Goal: Information Seeking & Learning: Learn about a topic

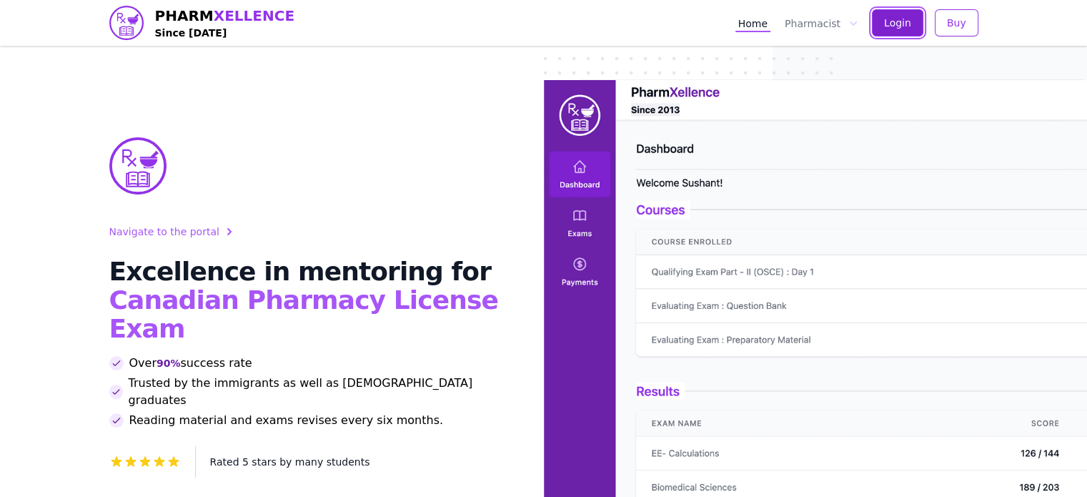
click at [911, 19] on span "Login" at bounding box center [897, 23] width 27 height 14
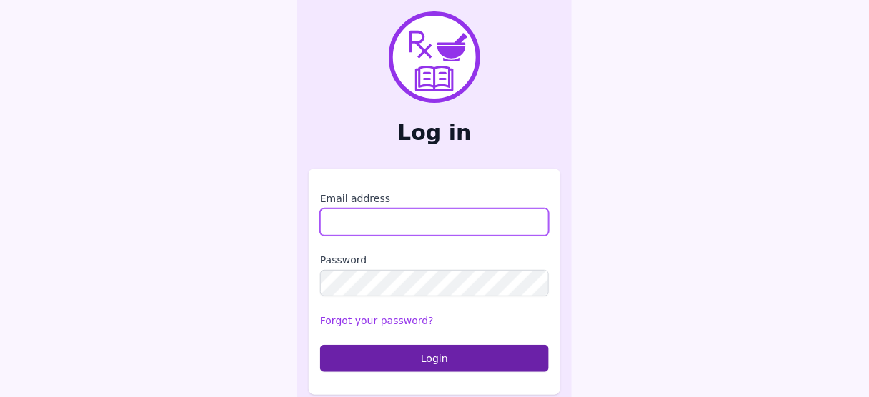
click at [489, 220] on input "Email address" at bounding box center [434, 222] width 229 height 27
type input "**********"
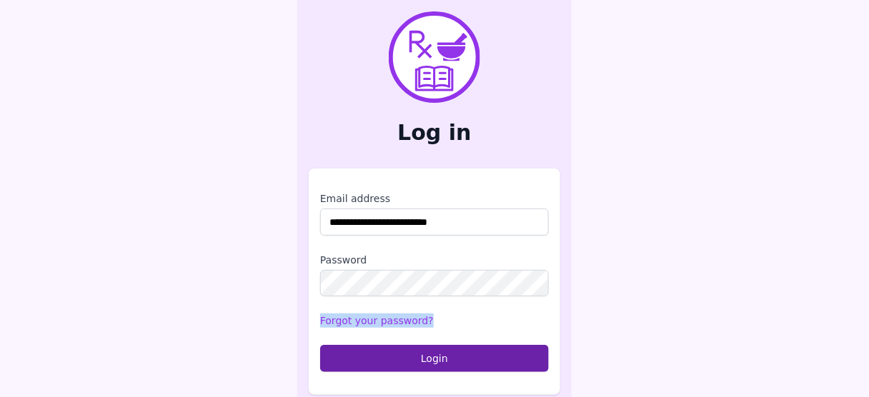
drag, startPoint x: 485, startPoint y: 249, endPoint x: 457, endPoint y: 340, distance: 95.6
click at [464, 321] on form "**********" at bounding box center [434, 282] width 229 height 181
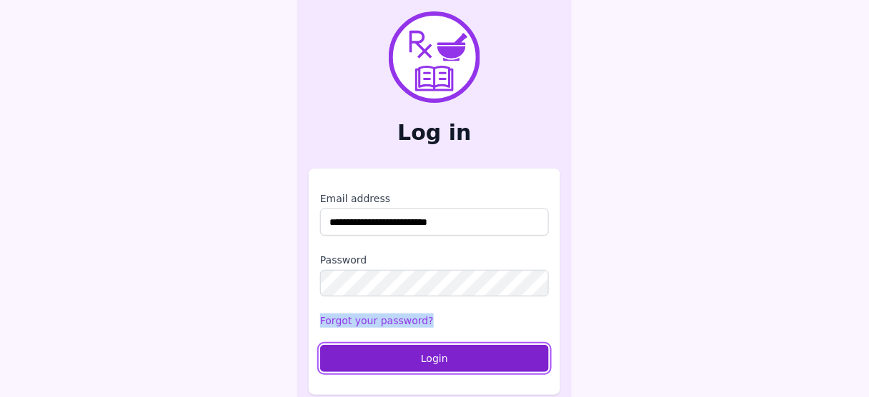
click at [448, 357] on button "Login" at bounding box center [434, 358] width 229 height 27
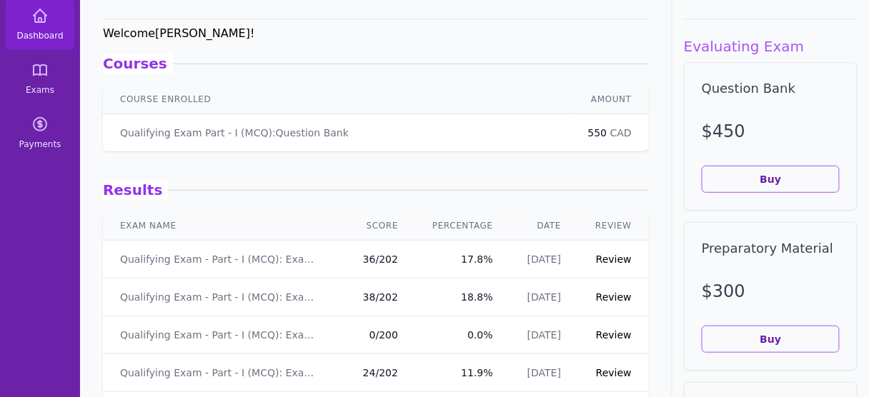
scroll to position [86, 0]
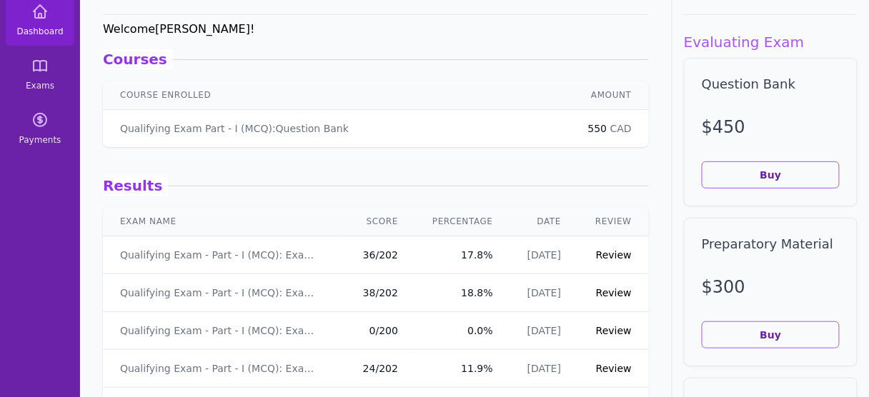
click at [609, 251] on link "Review" at bounding box center [614, 254] width 36 height 11
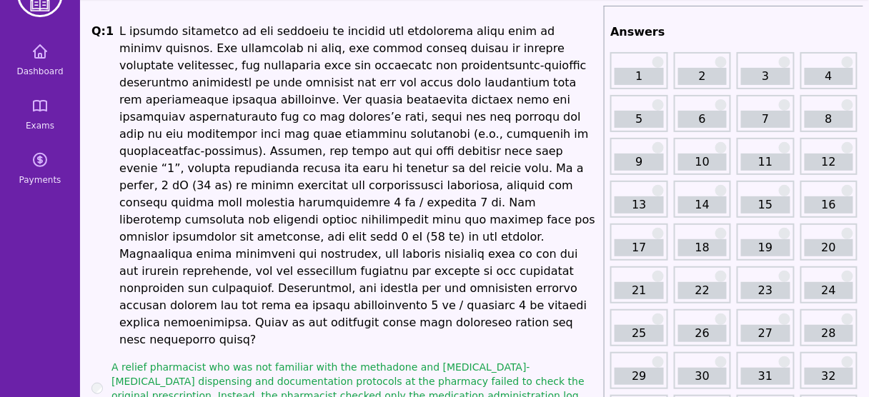
scroll to position [86, 0]
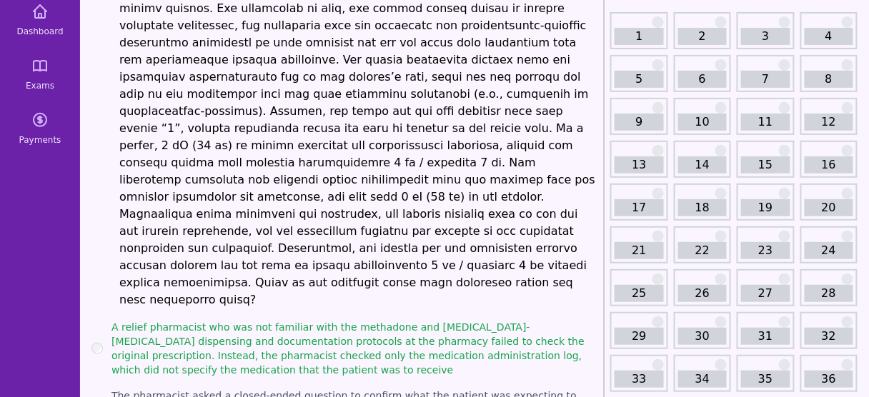
click at [654, 317] on div "29" at bounding box center [638, 330] width 57 height 37
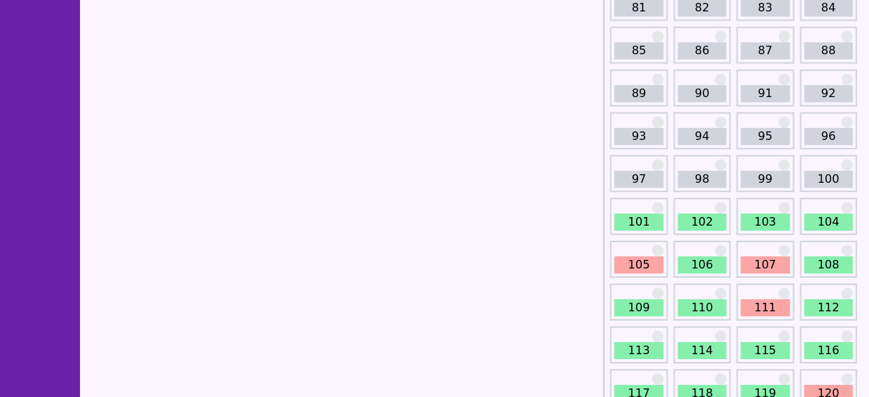
scroll to position [1029, 0]
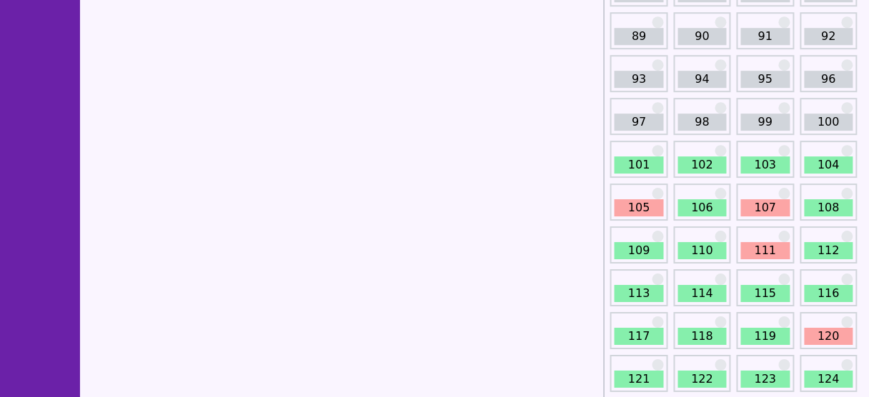
click at [644, 161] on link "101" at bounding box center [639, 164] width 49 height 17
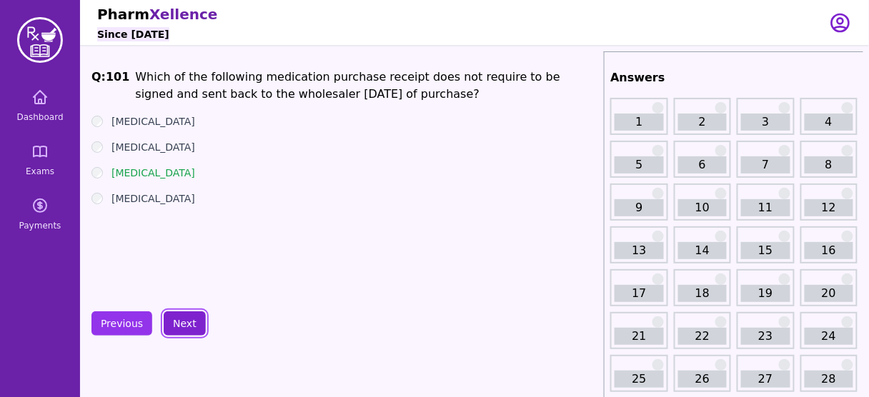
click at [184, 318] on button "Next" at bounding box center [185, 324] width 42 height 24
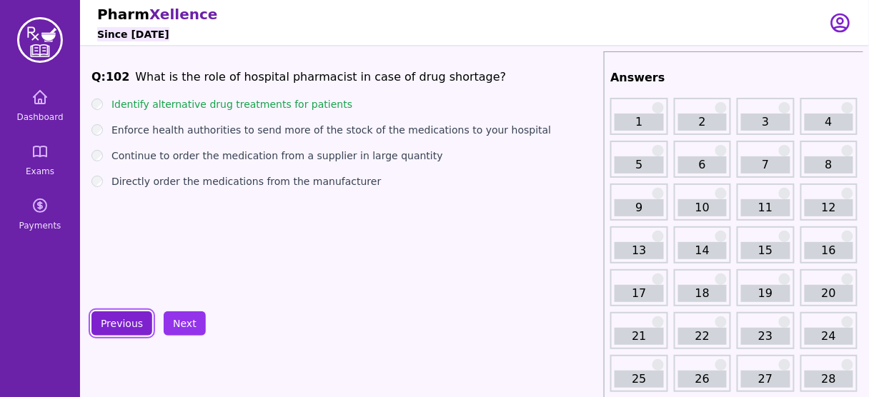
click at [128, 323] on button "Previous" at bounding box center [121, 324] width 61 height 24
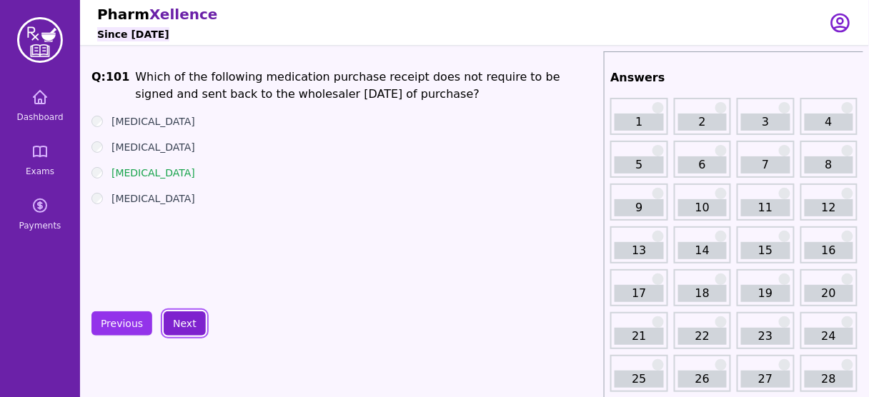
click at [180, 324] on button "Next" at bounding box center [185, 324] width 42 height 24
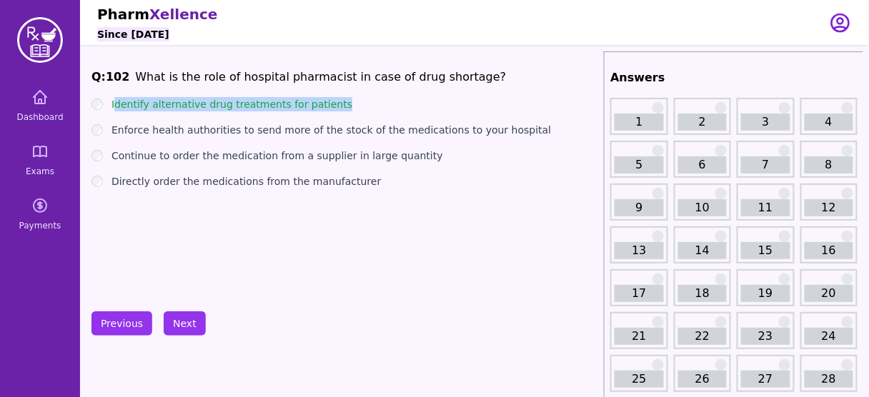
drag, startPoint x: 354, startPoint y: 108, endPoint x: 114, endPoint y: 109, distance: 239.4
click at [114, 109] on div "Identify alternative drug treatments for patients" at bounding box center [344, 104] width 507 height 14
click at [177, 317] on button "Next" at bounding box center [185, 324] width 42 height 24
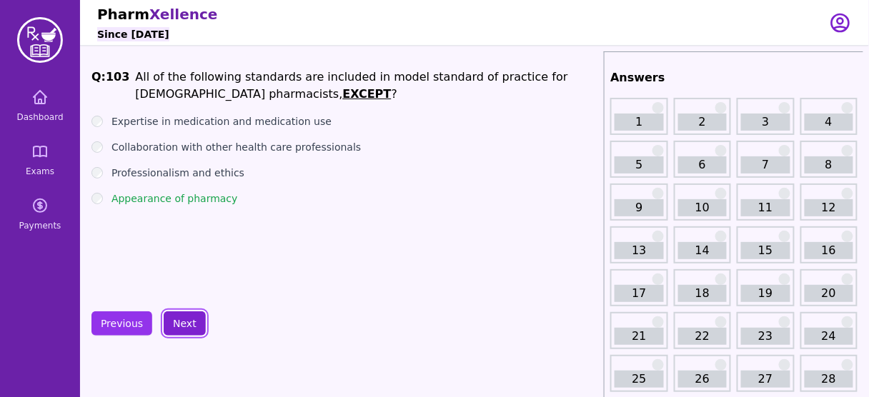
click at [183, 318] on button "Next" at bounding box center [185, 324] width 42 height 24
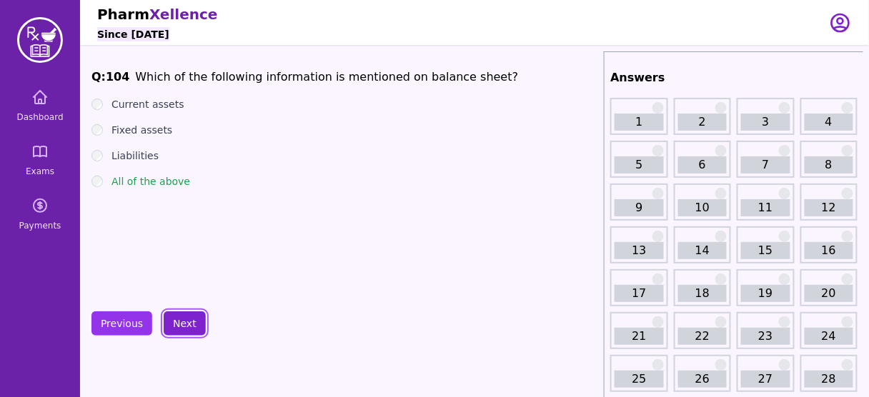
click at [183, 318] on button "Next" at bounding box center [185, 324] width 42 height 24
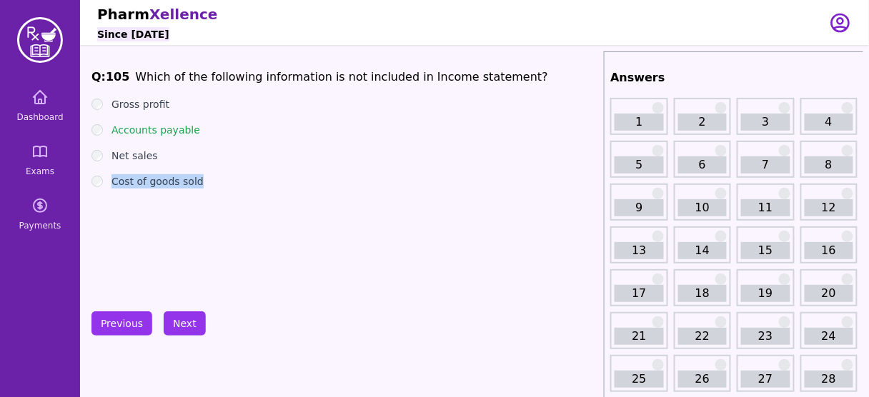
drag, startPoint x: 213, startPoint y: 184, endPoint x: 114, endPoint y: 182, distance: 98.6
click at [114, 182] on div "Cost of goods sold" at bounding box center [344, 181] width 507 height 14
drag, startPoint x: 170, startPoint y: 130, endPoint x: 111, endPoint y: 129, distance: 59.3
click at [111, 129] on div "Accounts payable" at bounding box center [344, 130] width 507 height 14
drag, startPoint x: 186, startPoint y: 177, endPoint x: 114, endPoint y: 155, distance: 75.5
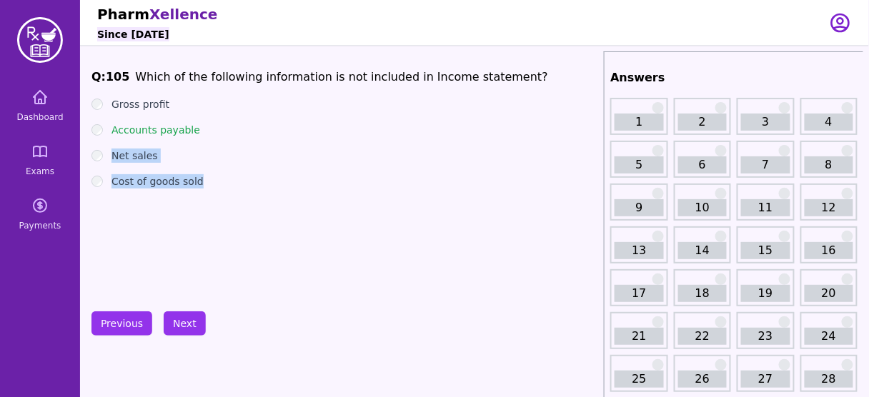
click at [114, 155] on ul "Gross profit Accounts payable Net sales Cost of goods sold" at bounding box center [344, 142] width 507 height 91
click at [188, 322] on button "Next" at bounding box center [185, 324] width 42 height 24
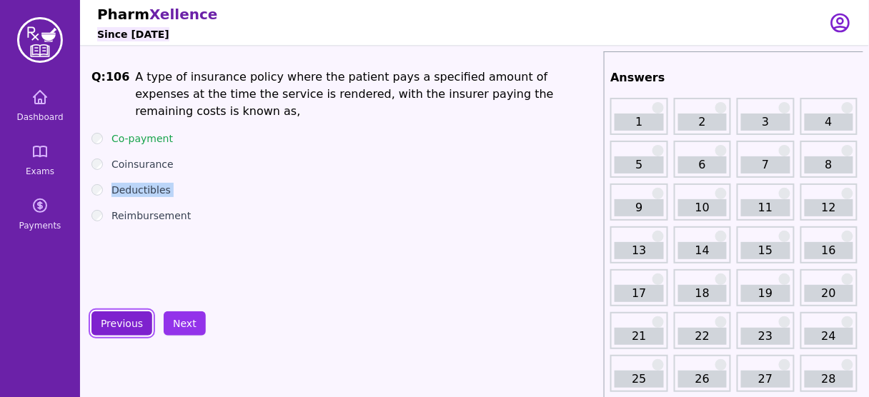
click at [119, 324] on button "Previous" at bounding box center [121, 324] width 61 height 24
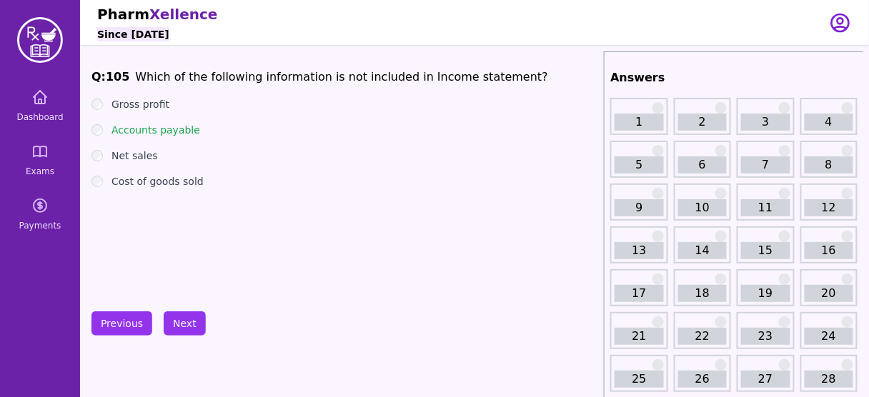
click at [234, 207] on div "Q: 105 Which of the following information is not included in Income statement? …" at bounding box center [344, 176] width 507 height 214
drag, startPoint x: 193, startPoint y: 137, endPoint x: 126, endPoint y: 134, distance: 67.2
click at [126, 134] on ul "Gross profit Accounts payable Net sales Cost of goods sold" at bounding box center [344, 142] width 507 height 91
click at [268, 187] on div "Cost of goods sold" at bounding box center [344, 181] width 507 height 14
click at [184, 324] on button "Next" at bounding box center [185, 324] width 42 height 24
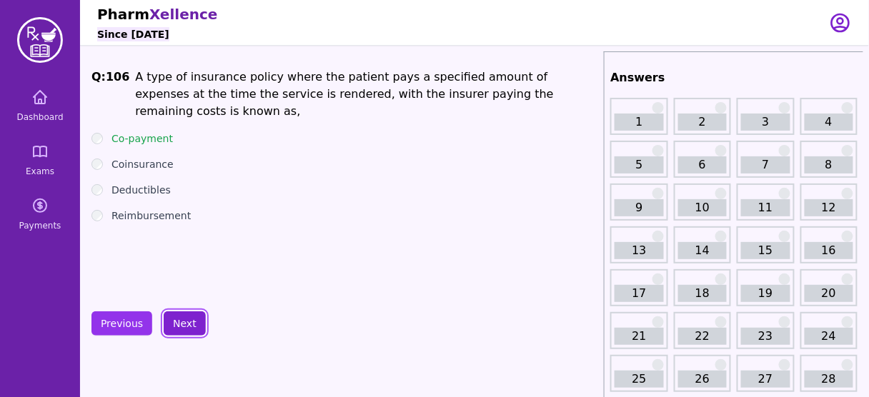
click at [177, 329] on button "Next" at bounding box center [185, 324] width 42 height 24
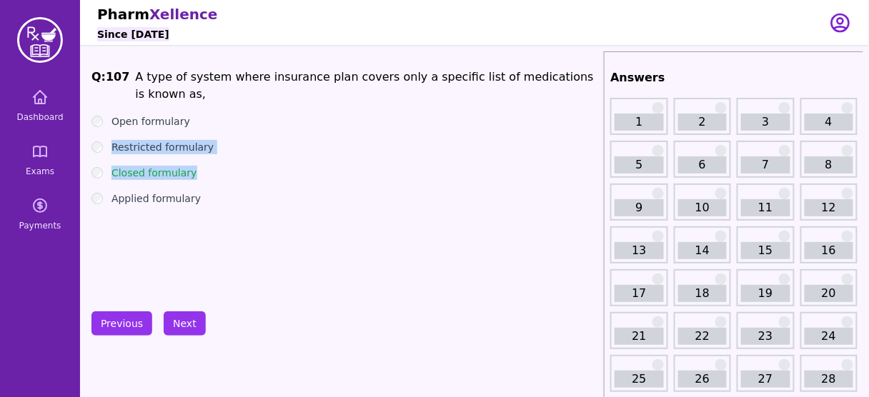
drag, startPoint x: 221, startPoint y: 137, endPoint x: 109, endPoint y: 128, distance: 111.9
click at [109, 128] on ul "Open formulary Restricted formulary Closed formulary Applied formulary" at bounding box center [344, 159] width 507 height 91
click at [231, 166] on div "Closed formulary" at bounding box center [344, 173] width 507 height 14
drag, startPoint x: 207, startPoint y: 129, endPoint x: 114, endPoint y: 133, distance: 92.2
click at [114, 140] on div "Restricted formulary" at bounding box center [344, 147] width 507 height 14
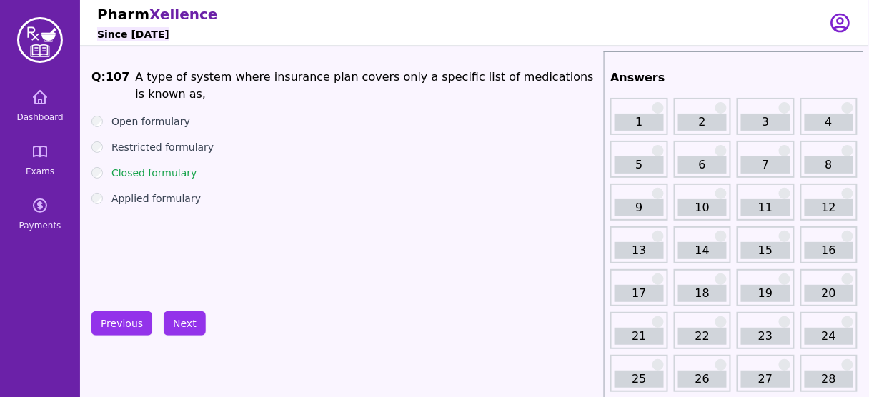
click at [245, 192] on div "Applied formulary" at bounding box center [344, 199] width 507 height 14
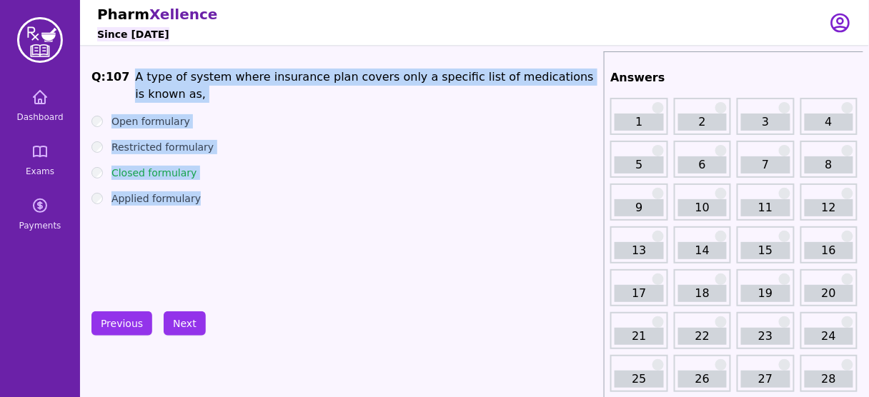
drag, startPoint x: 128, startPoint y: 78, endPoint x: 199, endPoint y: 184, distance: 128.2
click at [199, 184] on div "Q: 107 A type of system where insurance plan covers only a specific list of med…" at bounding box center [344, 176] width 507 height 214
copy div "A type of system where insurance plan covers only a specific list of medication…"
click at [324, 229] on div "Q: 107 A type of system where insurance plan covers only a specific list of med…" at bounding box center [344, 176] width 507 height 214
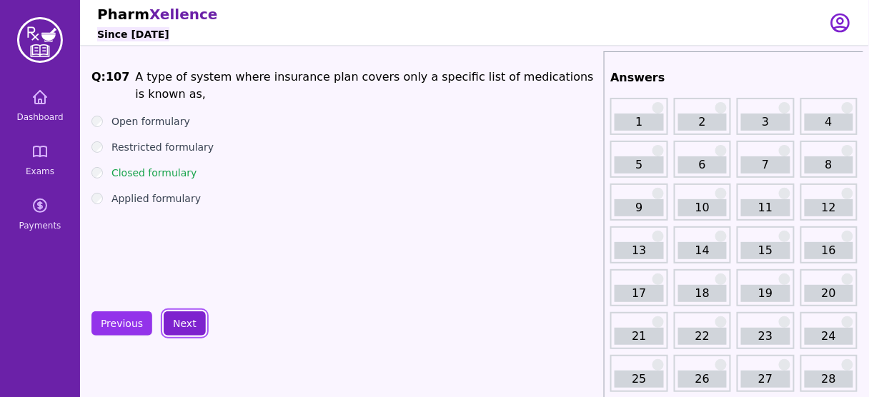
click at [180, 327] on button "Next" at bounding box center [185, 324] width 42 height 24
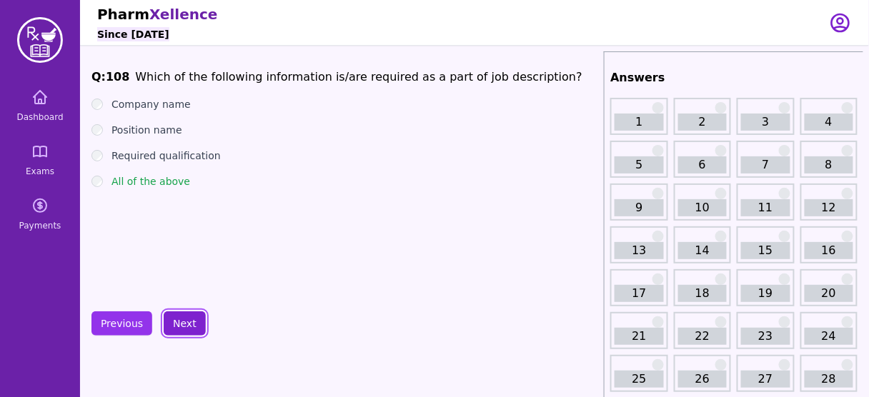
click at [177, 325] on button "Next" at bounding box center [185, 324] width 42 height 24
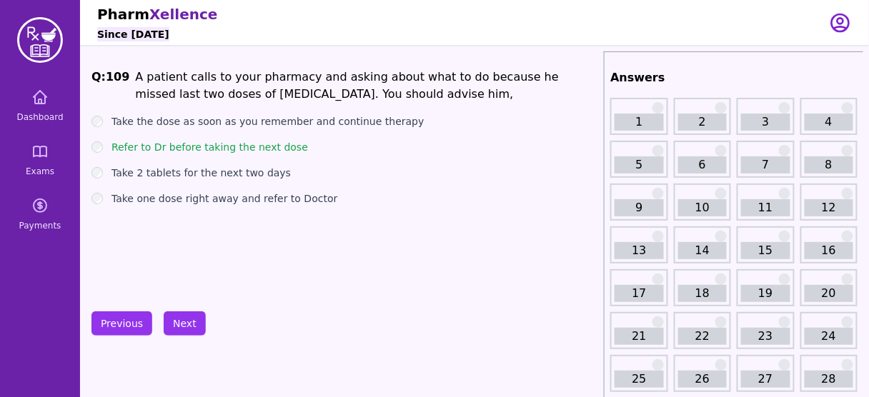
click at [187, 87] on li "A patient calls to your pharmacy and asking about what to do because he missed …" at bounding box center [366, 86] width 463 height 34
click at [147, 200] on label "Take one dose right away and refer to Doctor" at bounding box center [224, 199] width 226 height 14
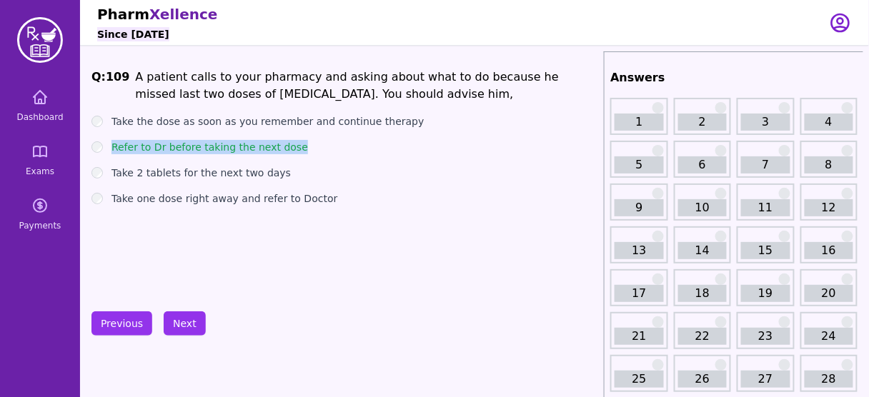
drag, startPoint x: 293, startPoint y: 148, endPoint x: 113, endPoint y: 141, distance: 180.2
click at [113, 141] on div "Refer to Dr before taking the next dose" at bounding box center [344, 147] width 507 height 14
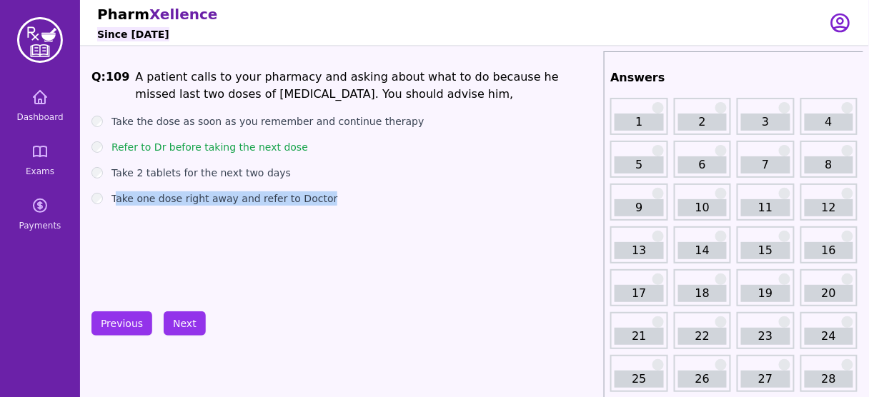
drag, startPoint x: 324, startPoint y: 200, endPoint x: 114, endPoint y: 212, distance: 210.4
click at [114, 212] on div "Q: 109 A patient calls to your pharmacy and asking about what to do because he …" at bounding box center [344, 176] width 507 height 214
click at [267, 247] on div "Q: 109 A patient calls to your pharmacy and asking about what to do because he …" at bounding box center [344, 176] width 507 height 214
drag, startPoint x: 322, startPoint y: 200, endPoint x: 114, endPoint y: 209, distance: 208.1
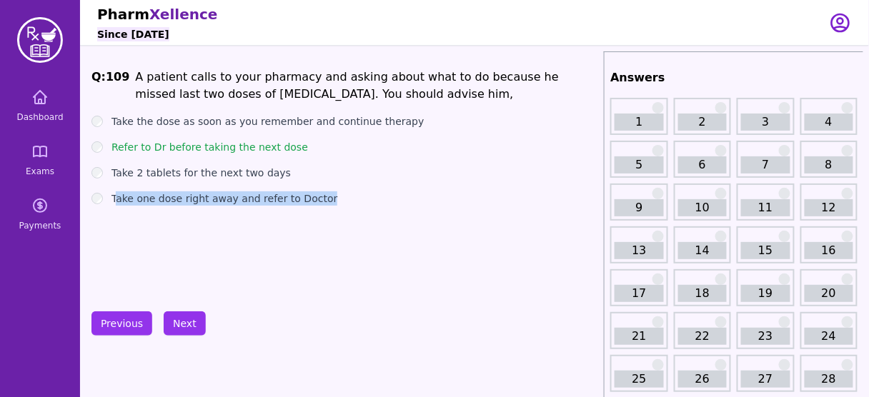
click at [114, 209] on div "Q: 109 A patient calls to your pharmacy and asking about what to do because he …" at bounding box center [344, 176] width 507 height 214
click at [166, 237] on div "Q: 109 A patient calls to your pharmacy and asking about what to do because he …" at bounding box center [344, 176] width 507 height 214
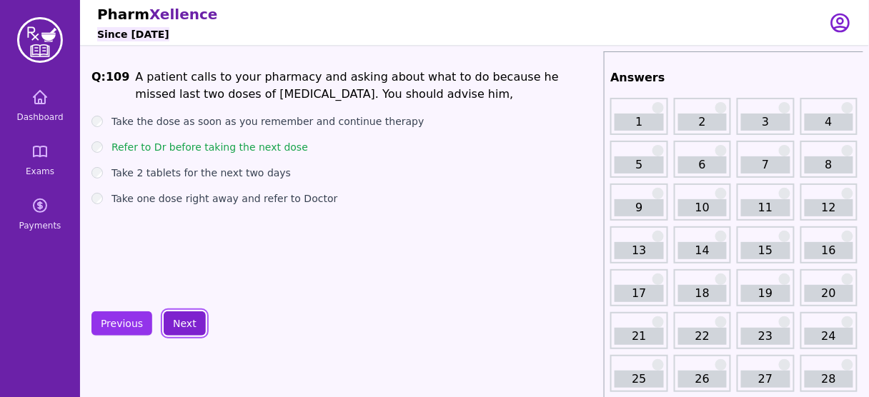
click at [190, 324] on button "Next" at bounding box center [185, 324] width 42 height 24
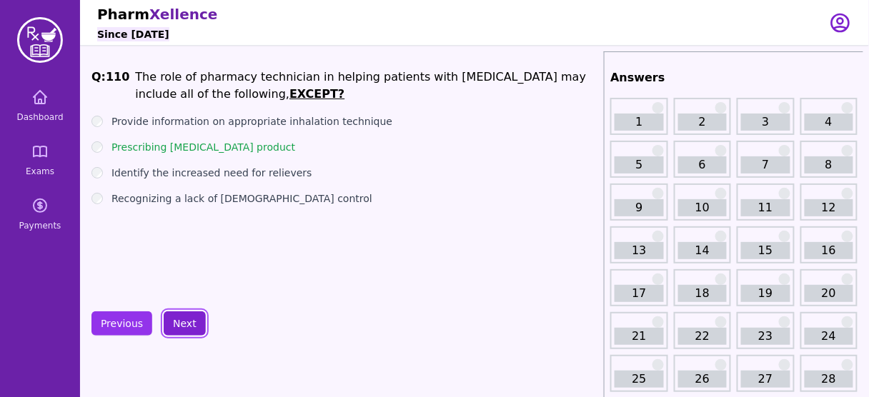
click at [188, 318] on button "Next" at bounding box center [185, 324] width 42 height 24
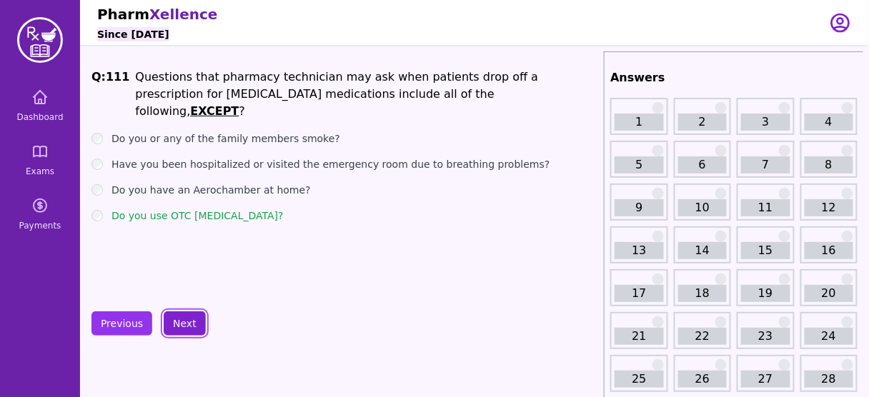
click at [187, 322] on button "Next" at bounding box center [185, 324] width 42 height 24
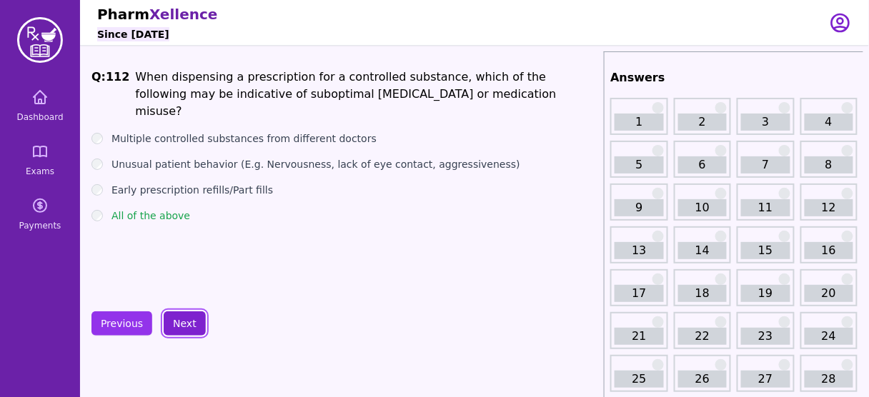
click at [187, 322] on button "Next" at bounding box center [185, 324] width 42 height 24
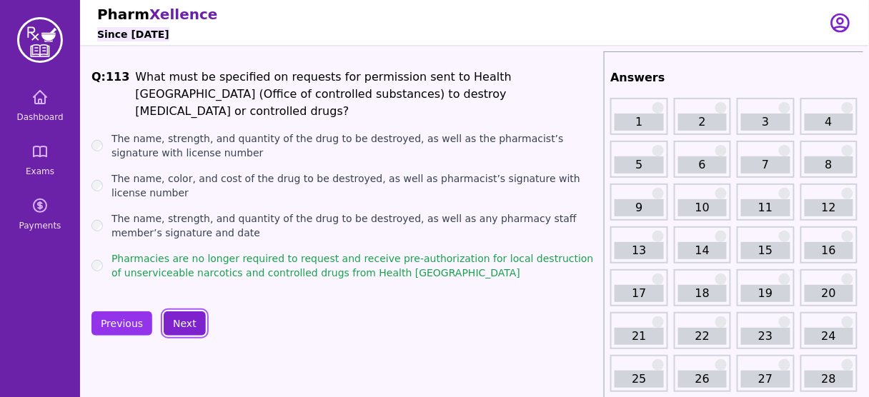
click at [187, 322] on button "Next" at bounding box center [185, 324] width 42 height 24
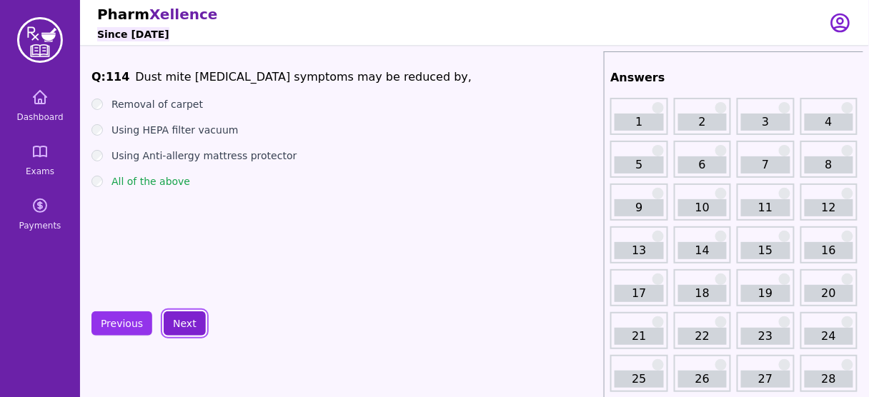
click at [187, 322] on button "Next" at bounding box center [185, 324] width 42 height 24
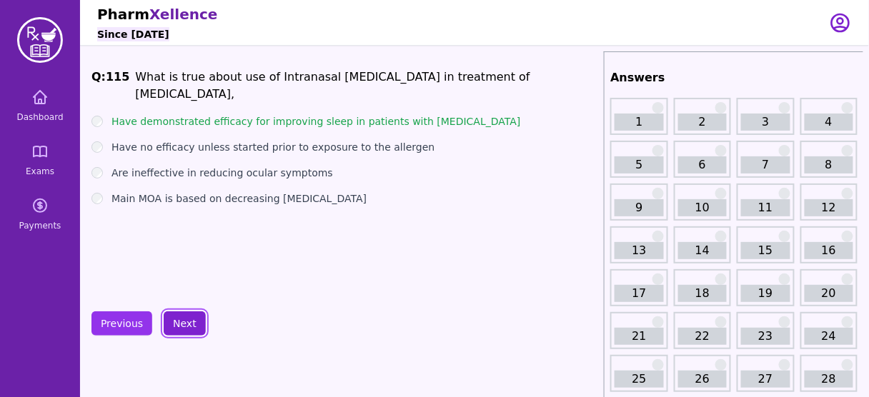
click at [187, 322] on button "Next" at bounding box center [185, 324] width 42 height 24
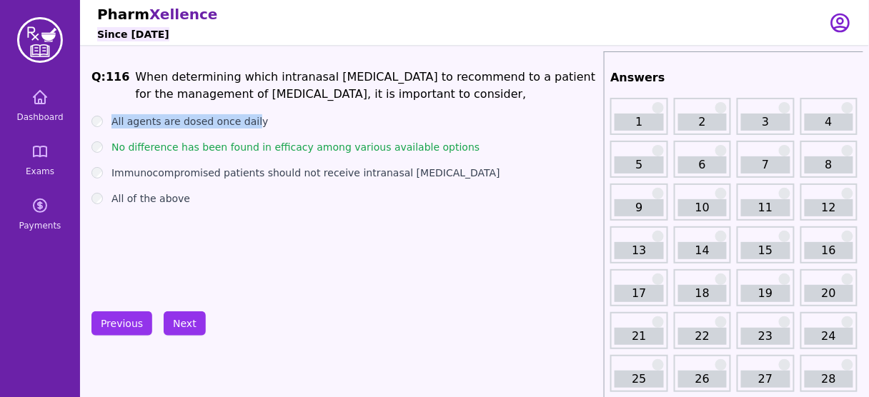
drag, startPoint x: 249, startPoint y: 117, endPoint x: 113, endPoint y: 113, distance: 136.6
click at [113, 113] on div "Q: 116 When determining which intranasal corticosteroid to recommend to a patie…" at bounding box center [344, 176] width 507 height 214
click at [212, 227] on div "Q: 116 When determining which intranasal corticosteroid to recommend to a patie…" at bounding box center [344, 176] width 507 height 214
drag, startPoint x: 257, startPoint y: 123, endPoint x: 108, endPoint y: 121, distance: 149.4
click at [108, 121] on div "All agents are dosed once daily" at bounding box center [344, 121] width 507 height 14
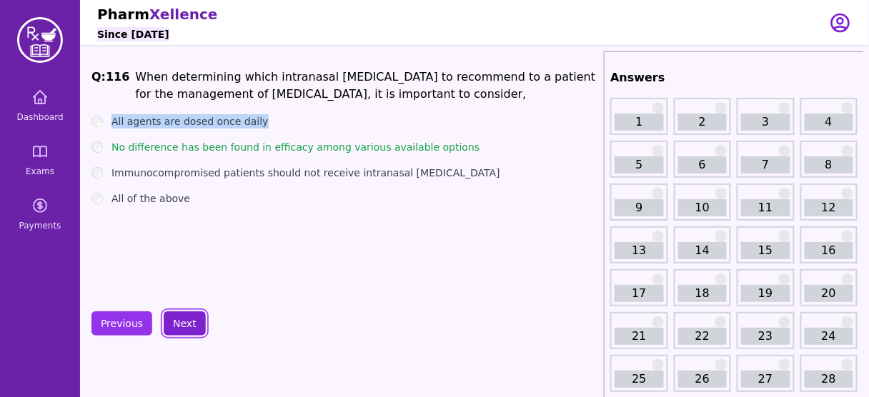
click at [179, 317] on button "Next" at bounding box center [185, 324] width 42 height 24
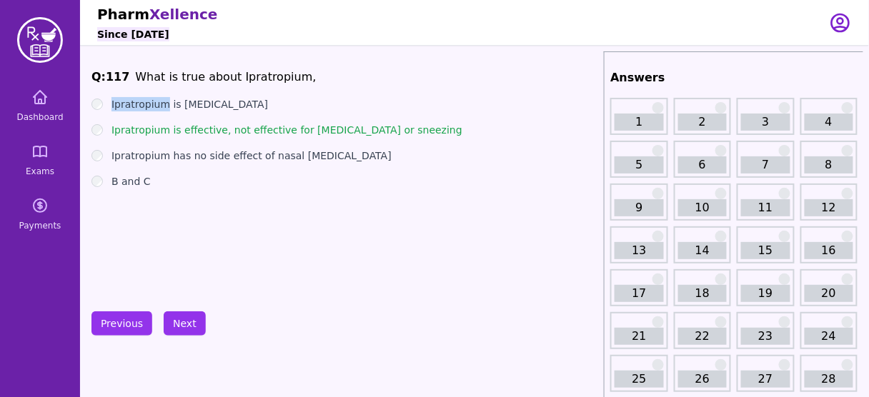
drag, startPoint x: 166, startPoint y: 107, endPoint x: 110, endPoint y: 99, distance: 56.4
click at [110, 99] on div "Ipratropium is mast cell stabilizer" at bounding box center [344, 104] width 507 height 14
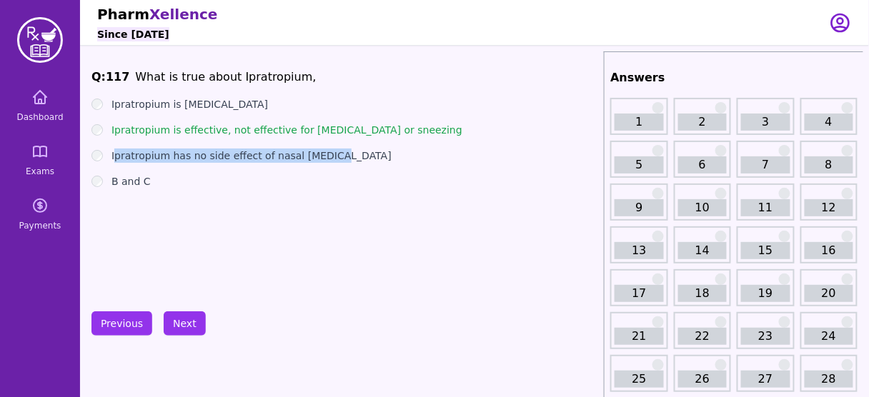
drag, startPoint x: 329, startPoint y: 156, endPoint x: 114, endPoint y: 153, distance: 215.1
click at [114, 153] on div "Ipratropium has no side effect of nasal dryness" at bounding box center [344, 156] width 507 height 14
click at [278, 224] on div "Q: 117 What is true about Ipratropium, Ipratropium is mast cell stabilizer Ipra…" at bounding box center [344, 176] width 507 height 214
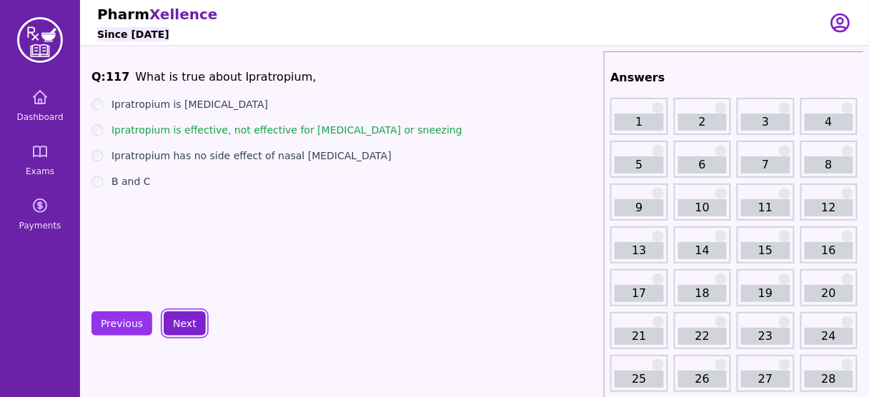
click at [183, 321] on button "Next" at bounding box center [185, 324] width 42 height 24
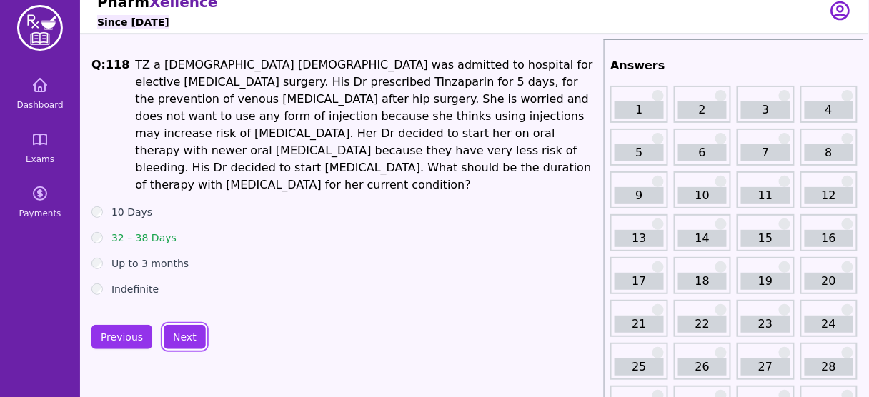
scroll to position [13, 0]
drag, startPoint x: 199, startPoint y: 245, endPoint x: 113, endPoint y: 247, distance: 86.5
click at [113, 256] on div "Up to 3 months" at bounding box center [344, 263] width 507 height 14
click at [172, 324] on button "Next" at bounding box center [185, 336] width 42 height 24
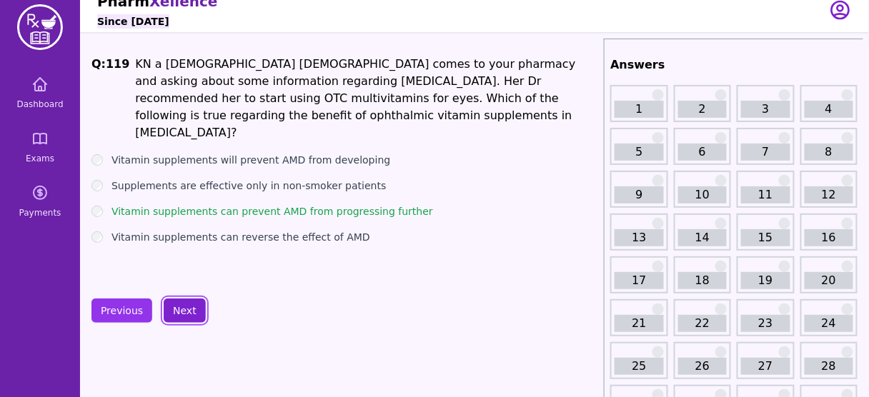
click at [184, 307] on button "Next" at bounding box center [185, 311] width 42 height 24
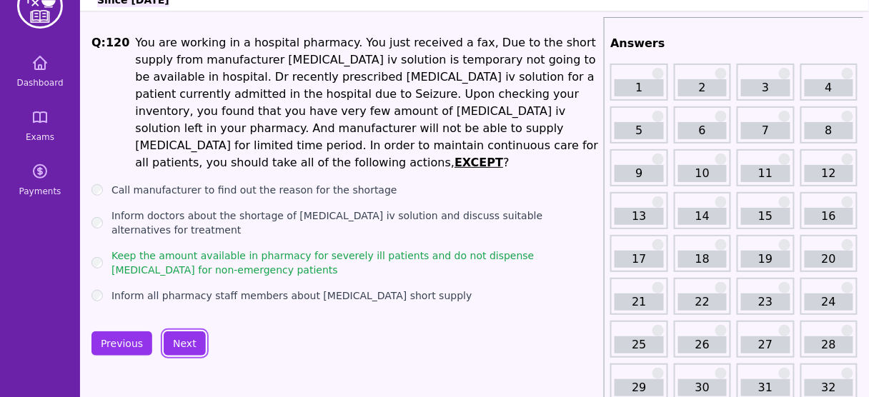
scroll to position [36, 0]
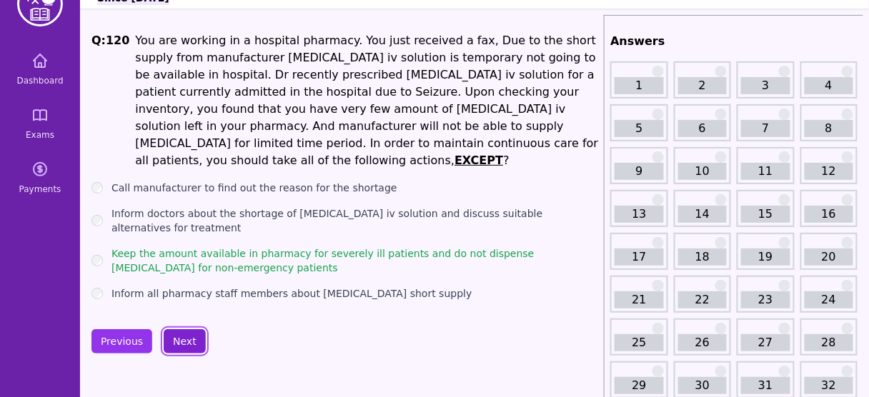
click at [177, 329] on button "Next" at bounding box center [185, 341] width 42 height 24
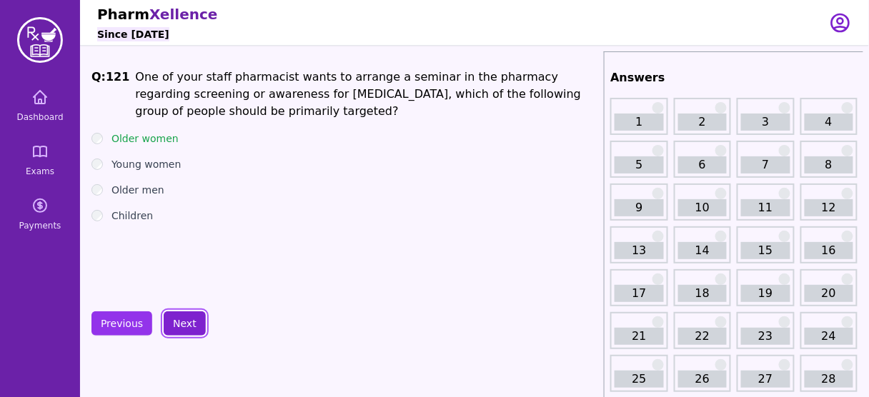
click at [187, 315] on button "Next" at bounding box center [185, 324] width 42 height 24
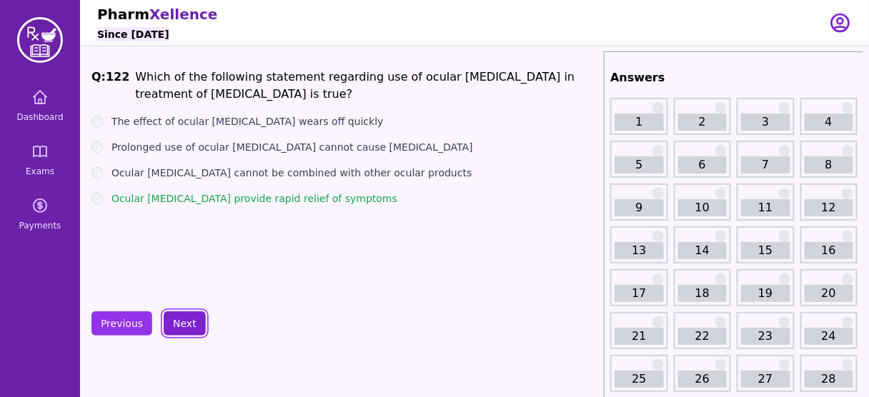
click at [184, 319] on button "Next" at bounding box center [185, 324] width 42 height 24
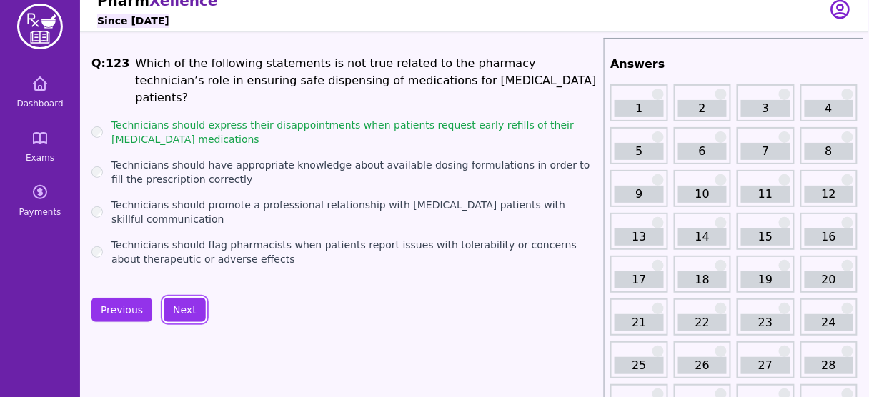
scroll to position [14, 0]
click at [188, 308] on button "Next" at bounding box center [185, 310] width 42 height 24
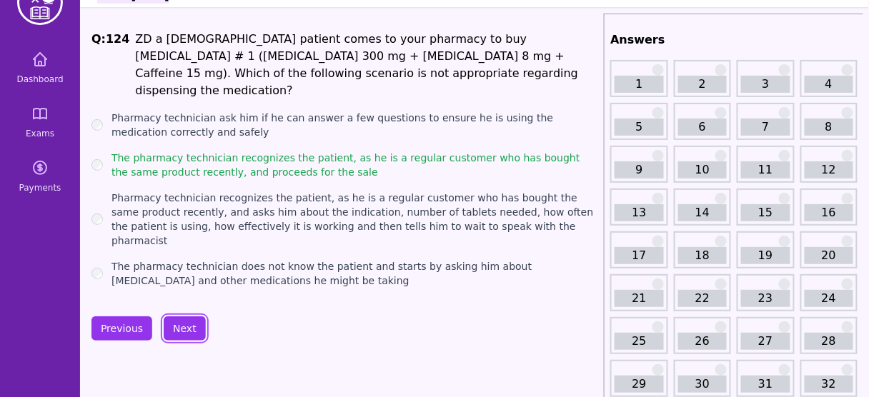
scroll to position [40, 0]
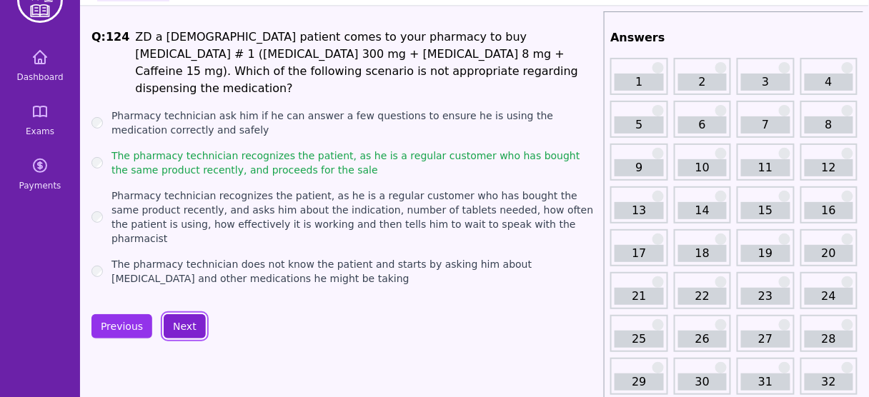
click at [183, 314] on button "Next" at bounding box center [185, 326] width 42 height 24
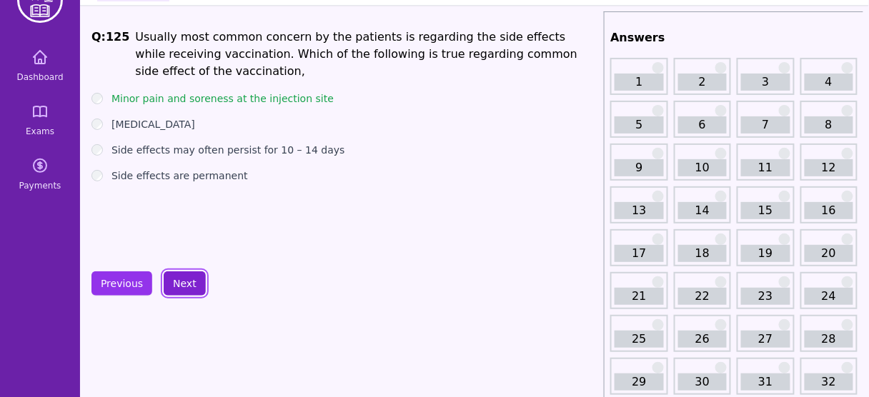
click at [182, 280] on button "Next" at bounding box center [185, 284] width 42 height 24
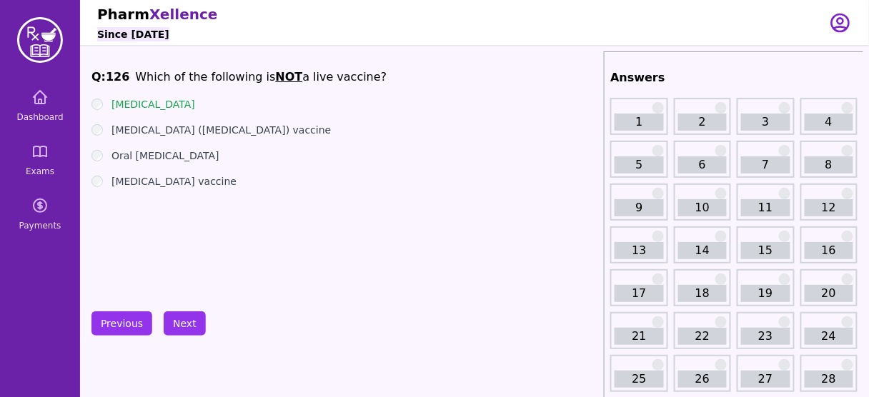
click at [198, 136] on label "Herpes Zoster (Shingles) vaccine" at bounding box center [220, 130] width 219 height 14
click at [202, 128] on label "Herpes Zoster (Shingles) vaccine" at bounding box center [220, 130] width 219 height 14
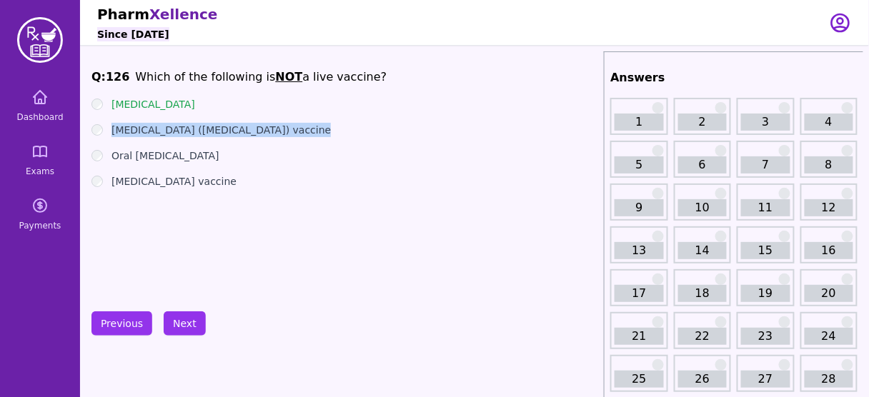
click at [202, 128] on label "Herpes Zoster (Shingles) vaccine" at bounding box center [220, 130] width 219 height 14
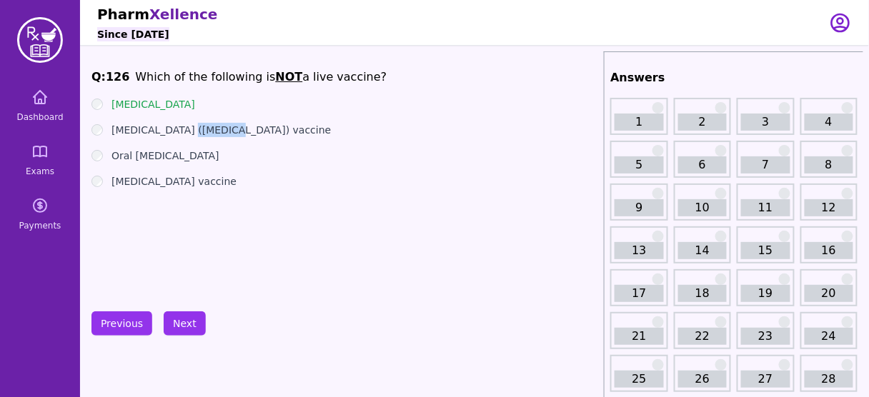
click at [202, 128] on label "Herpes Zoster (Shingles) vaccine" at bounding box center [220, 130] width 219 height 14
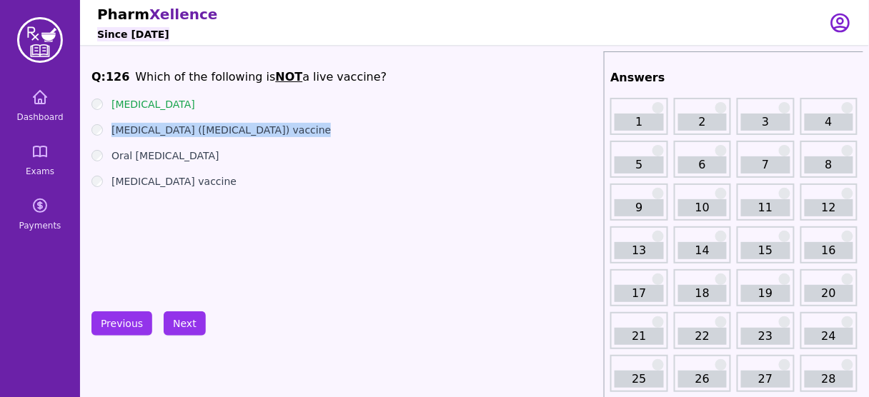
click at [202, 128] on label "Herpes Zoster (Shingles) vaccine" at bounding box center [220, 130] width 219 height 14
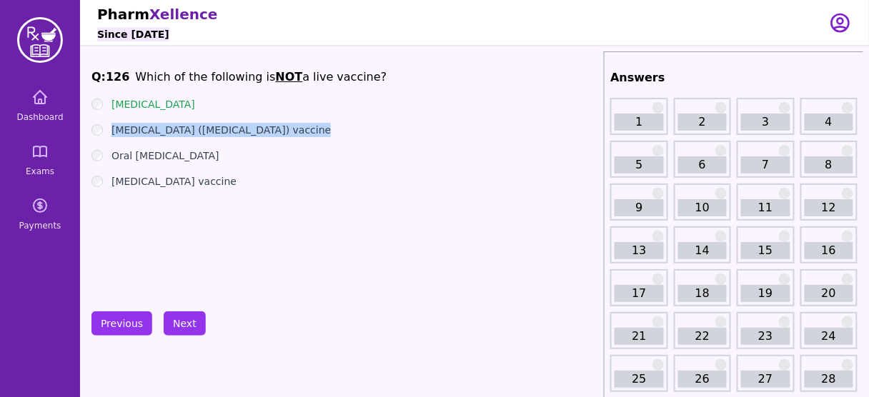
click at [202, 128] on label "Herpes Zoster (Shingles) vaccine" at bounding box center [220, 130] width 219 height 14
click at [184, 322] on button "Next" at bounding box center [185, 324] width 42 height 24
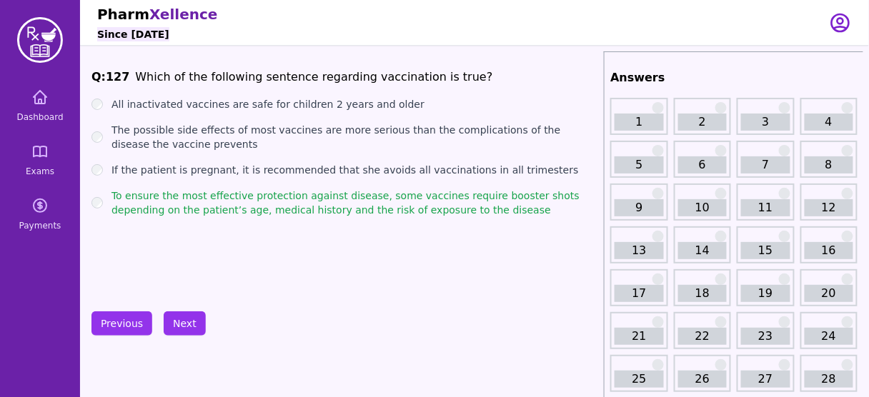
click at [189, 318] on button "Next" at bounding box center [185, 324] width 42 height 24
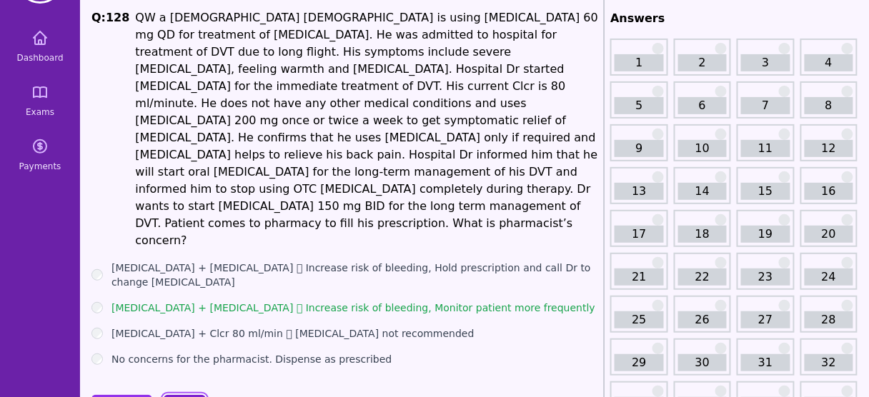
scroll to position [82, 0]
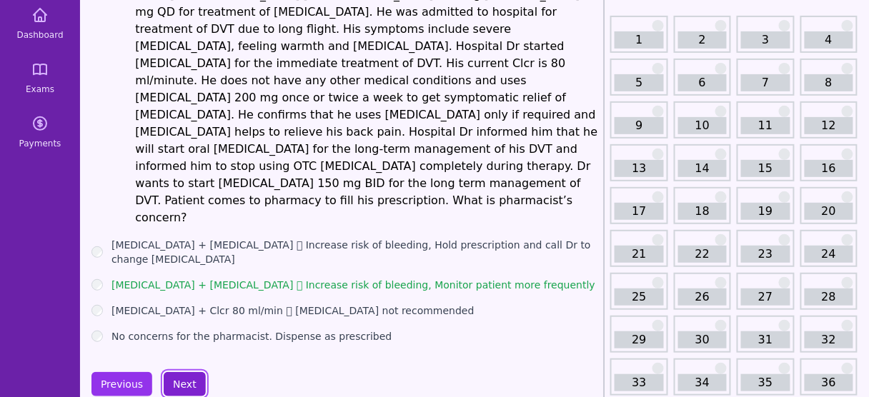
click at [179, 372] on button "Next" at bounding box center [185, 384] width 42 height 24
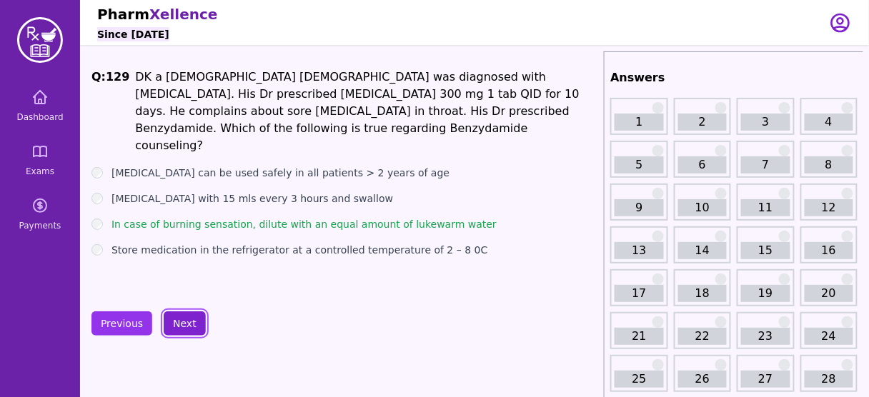
click at [180, 319] on button "Next" at bounding box center [185, 324] width 42 height 24
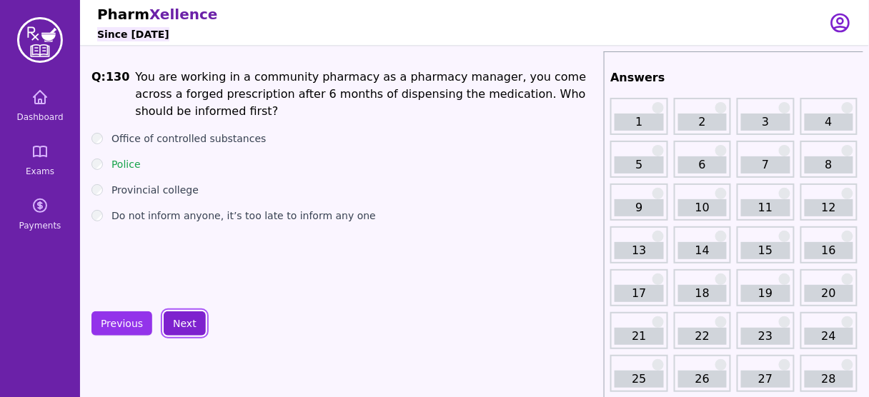
click at [182, 318] on button "Next" at bounding box center [185, 324] width 42 height 24
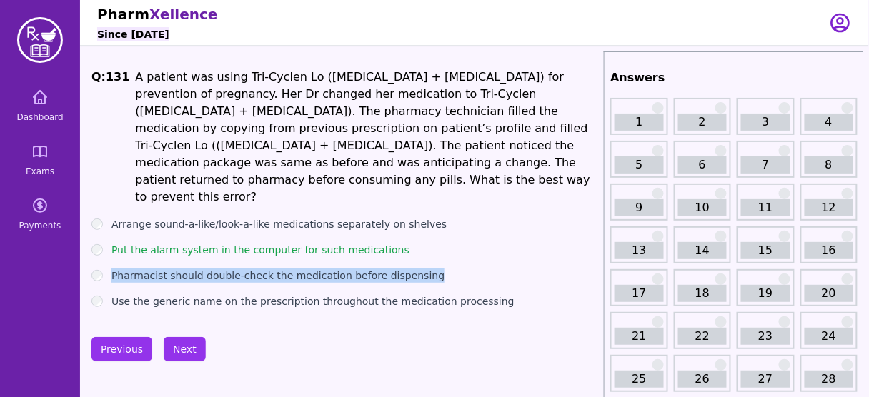
drag, startPoint x: 420, startPoint y: 241, endPoint x: 108, endPoint y: 236, distance: 312.3
click at [108, 269] on div "Pharmacist should double-check the medication before dispensing" at bounding box center [344, 276] width 507 height 14
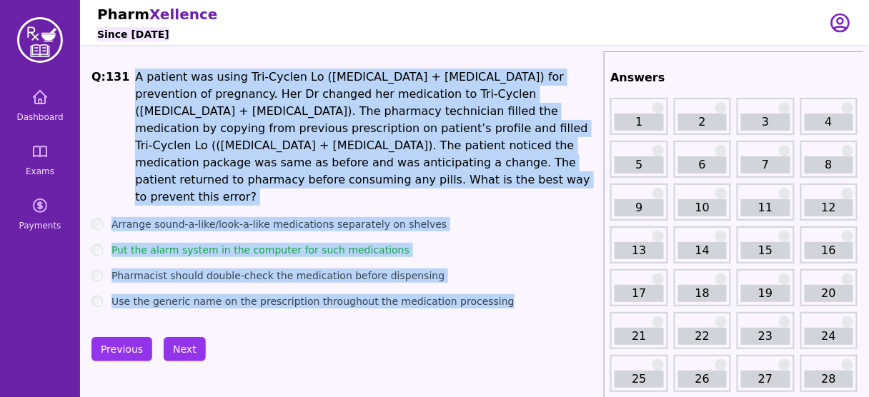
drag, startPoint x: 126, startPoint y: 70, endPoint x: 477, endPoint y: 262, distance: 399.7
click at [477, 262] on div "Q: 131 A patient was using Tri-Cyclen Lo (Estrogen + Progesterone) for preventi…" at bounding box center [344, 189] width 507 height 240
copy div "A patient was using Tri-Cyclen Lo (Estrogen + Progesterone) for prevention of p…"
click at [397, 174] on div "Q: 131 A patient was using Tri-Cyclen Lo (Estrogen + Progesterone) for preventi…" at bounding box center [344, 189] width 507 height 240
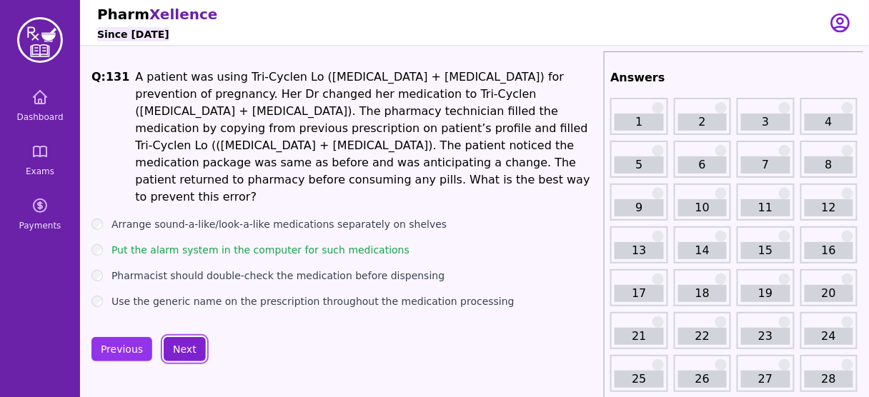
click at [180, 337] on button "Next" at bounding box center [185, 349] width 42 height 24
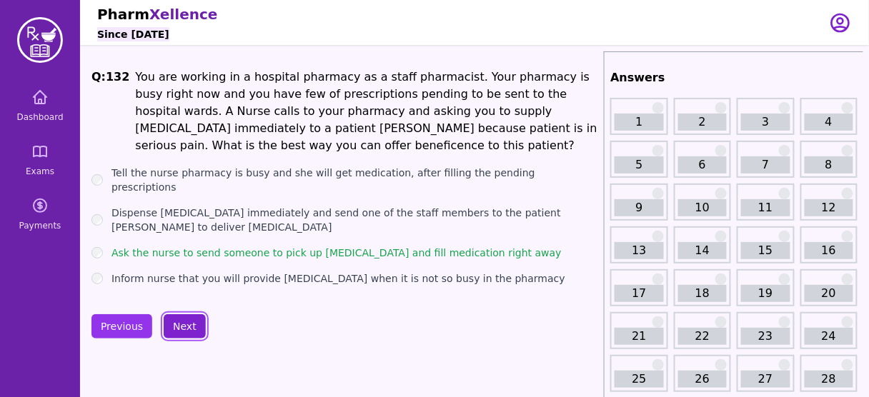
click at [188, 317] on button "Next" at bounding box center [185, 326] width 42 height 24
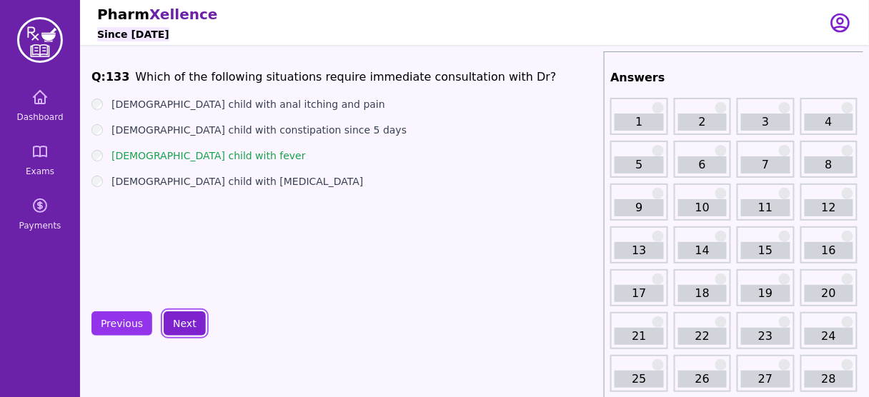
click at [188, 317] on button "Next" at bounding box center [185, 324] width 42 height 24
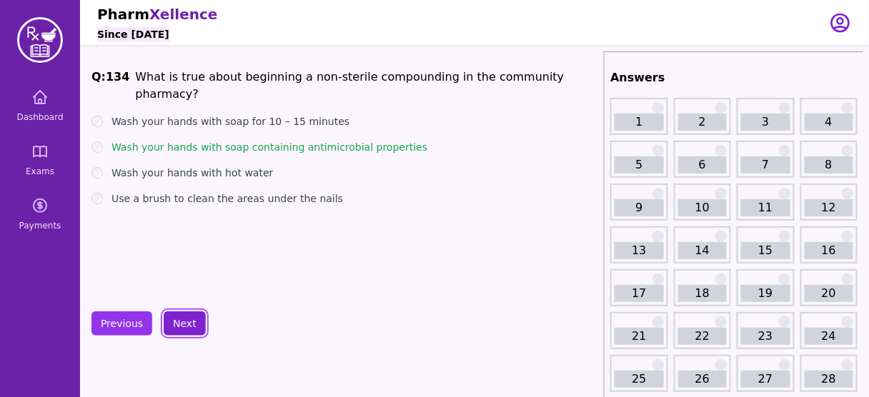
click at [188, 317] on button "Next" at bounding box center [185, 324] width 42 height 24
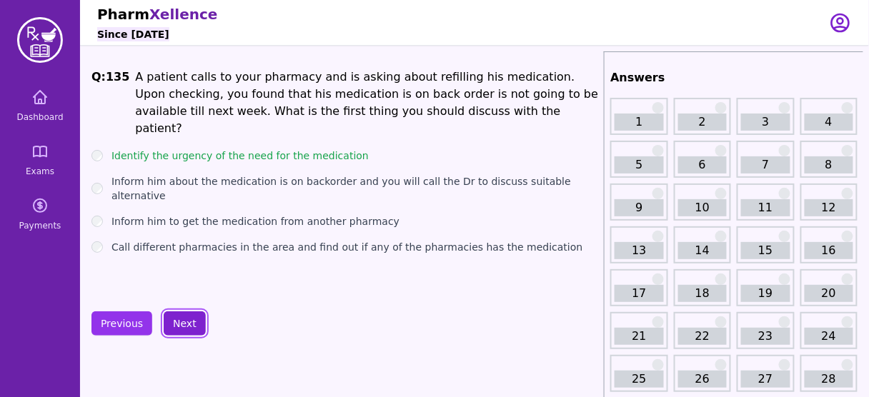
click at [188, 317] on button "Next" at bounding box center [185, 324] width 42 height 24
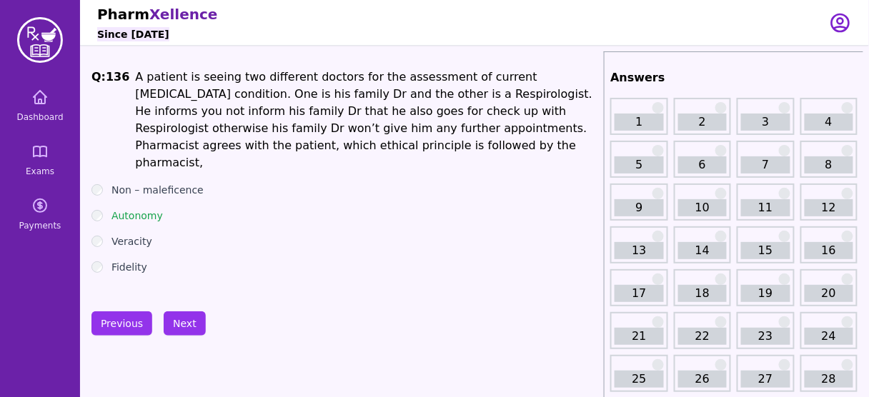
click at [139, 209] on label "Autonomy" at bounding box center [136, 216] width 51 height 14
click at [129, 209] on label "Autonomy" at bounding box center [136, 216] width 51 height 14
click at [180, 327] on button "Next" at bounding box center [185, 324] width 42 height 24
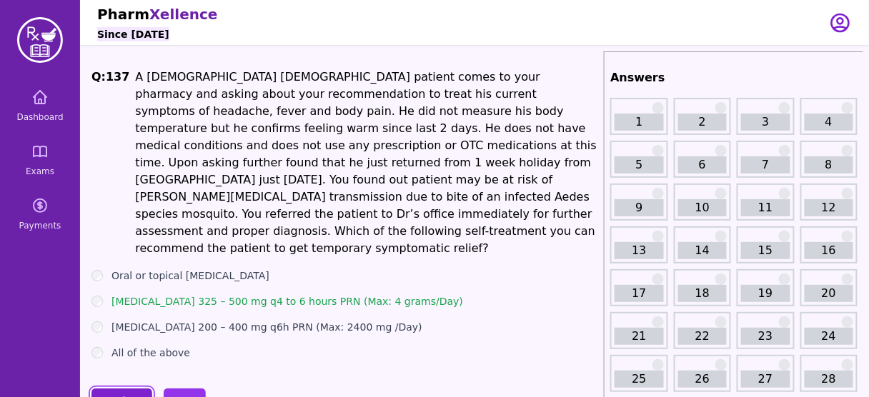
click at [122, 389] on button "Previous" at bounding box center [121, 401] width 61 height 24
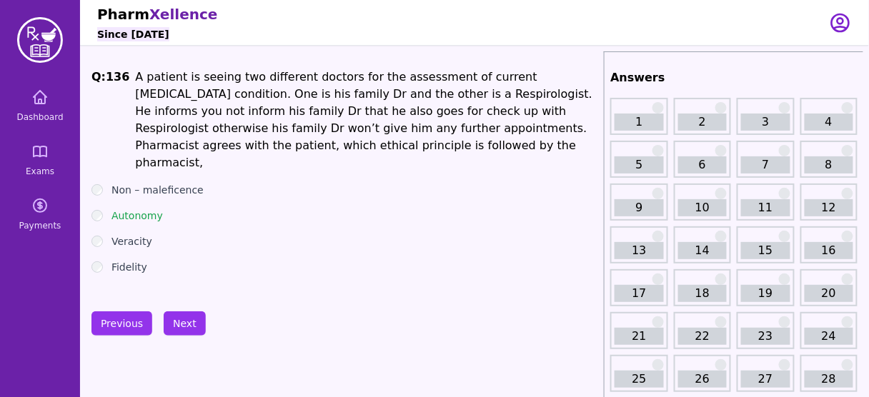
click at [414, 134] on li "A patient is seeing two different doctors for the assessment of current Asthma …" at bounding box center [366, 120] width 463 height 103
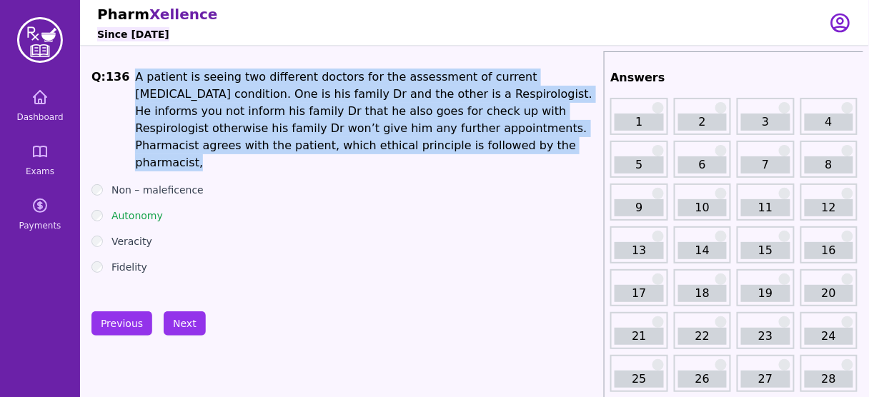
click at [414, 134] on li "A patient is seeing two different doctors for the assessment of current Asthma …" at bounding box center [366, 120] width 463 height 103
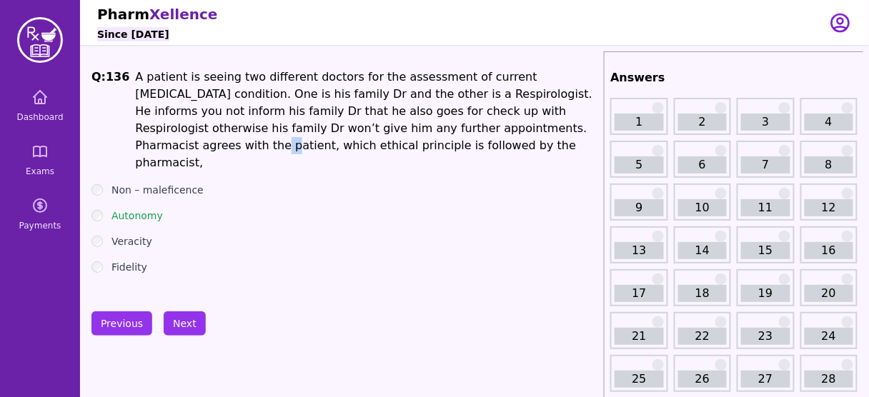
click at [414, 134] on li "A patient is seeing two different doctors for the assessment of current Asthma …" at bounding box center [366, 120] width 463 height 103
click at [187, 313] on button "Next" at bounding box center [185, 324] width 42 height 24
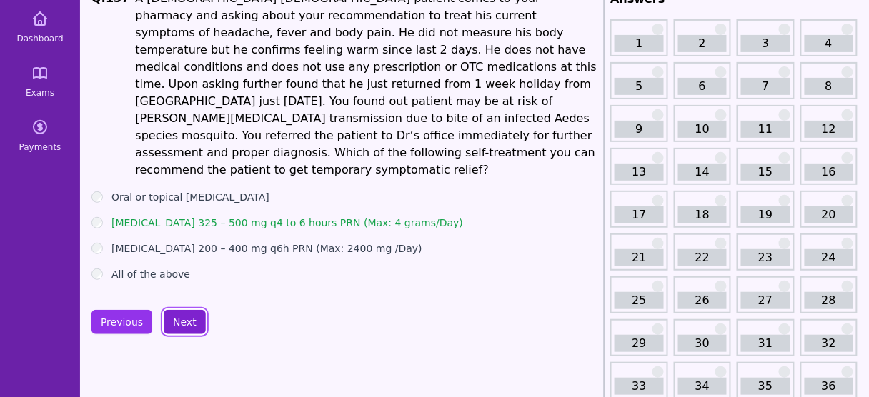
scroll to position [79, 0]
click at [203, 241] on label "Ibuprofen 200 – 400 mg q6h PRN (Max: 2400 mg /Day)" at bounding box center [266, 248] width 311 height 14
click at [182, 309] on button "Next" at bounding box center [185, 321] width 42 height 24
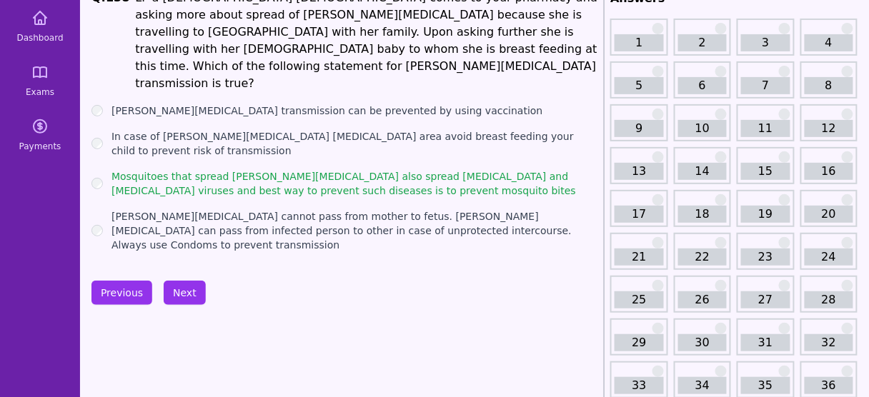
click at [234, 129] on label "In case of Zika virus endemic area avoid breast feeding your child to prevent r…" at bounding box center [354, 143] width 487 height 29
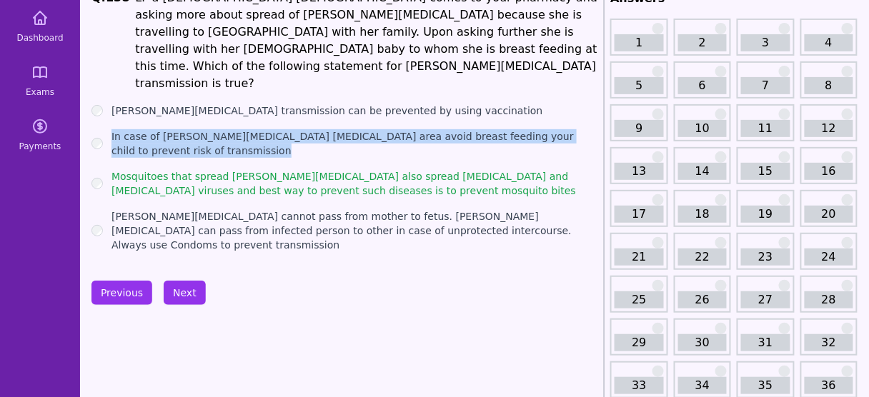
click at [234, 129] on label "In case of Zika virus endemic area avoid breast feeding your child to prevent r…" at bounding box center [354, 143] width 487 height 29
click at [277, 104] on ul "Zika virus transmission can be prevented by using vaccination In case of Zika v…" at bounding box center [344, 178] width 507 height 149
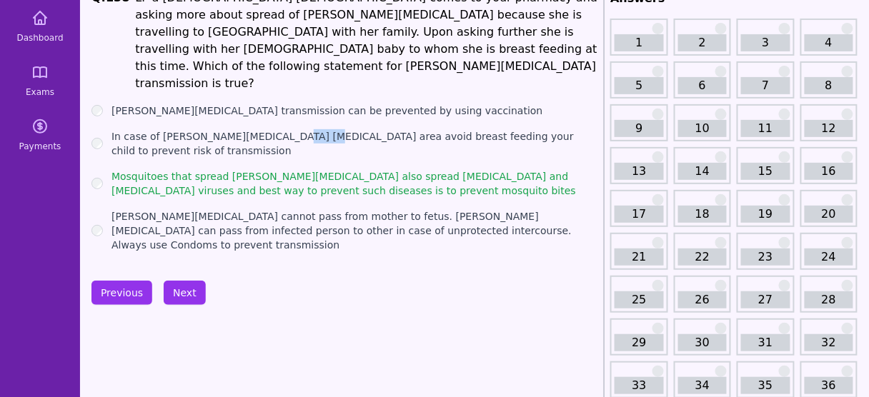
click at [277, 104] on ul "Zika virus transmission can be prevented by using vaccination In case of Zika v…" at bounding box center [344, 178] width 507 height 149
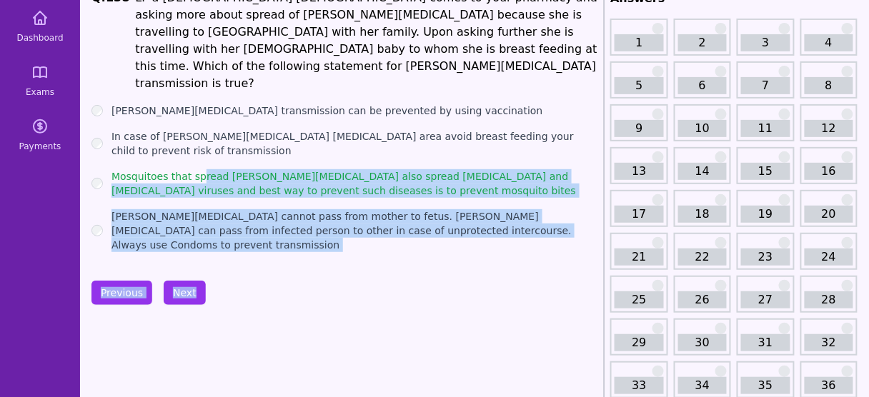
drag, startPoint x: 208, startPoint y: 264, endPoint x: 200, endPoint y: 133, distance: 131.7
click at [200, 169] on label "Mosquitoes that spread Zika virus also spread dengue and chikungunya viruses an…" at bounding box center [354, 183] width 487 height 29
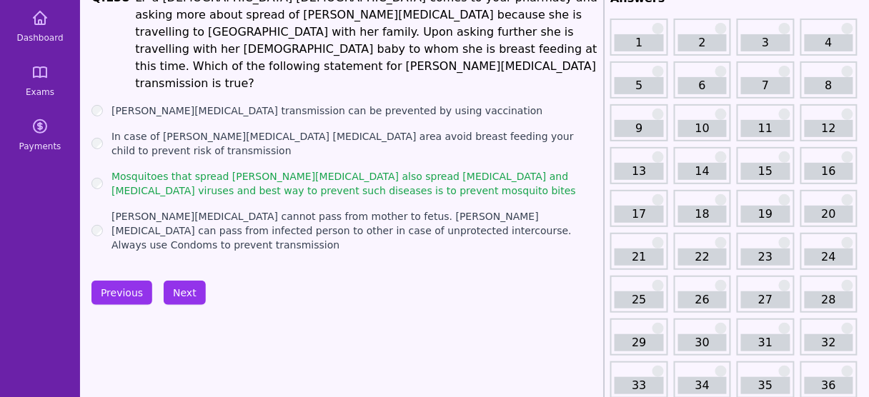
click at [184, 281] on button "Next" at bounding box center [185, 293] width 42 height 24
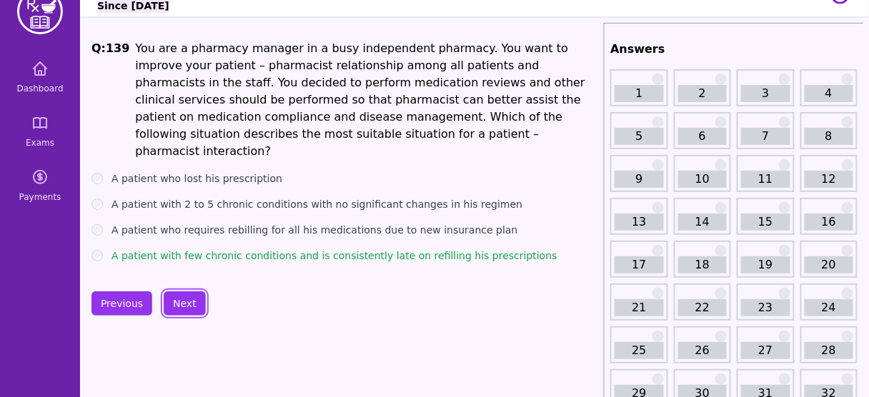
scroll to position [29, 0]
click at [180, 292] on button "Next" at bounding box center [185, 304] width 42 height 24
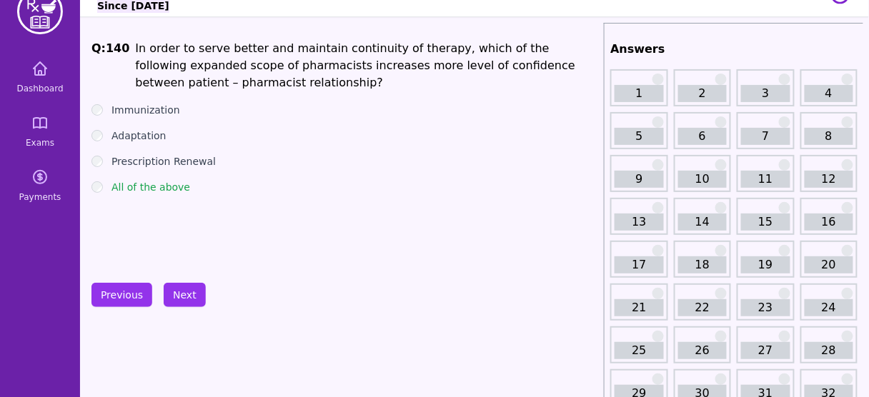
click at [146, 105] on label "Immunization" at bounding box center [145, 110] width 69 height 14
click at [345, 55] on li "In order to serve better and maintain continuity of therapy, which of the follo…" at bounding box center [366, 65] width 463 height 51
click at [171, 285] on button "Next" at bounding box center [185, 295] width 42 height 24
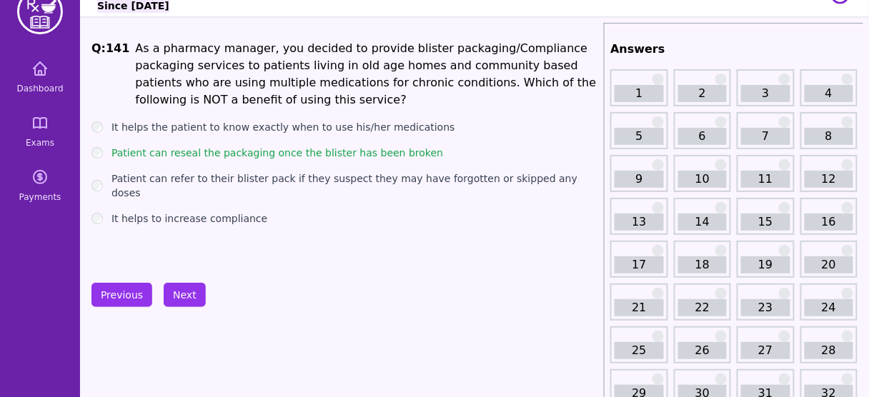
click at [183, 289] on button "Next" at bounding box center [185, 295] width 42 height 24
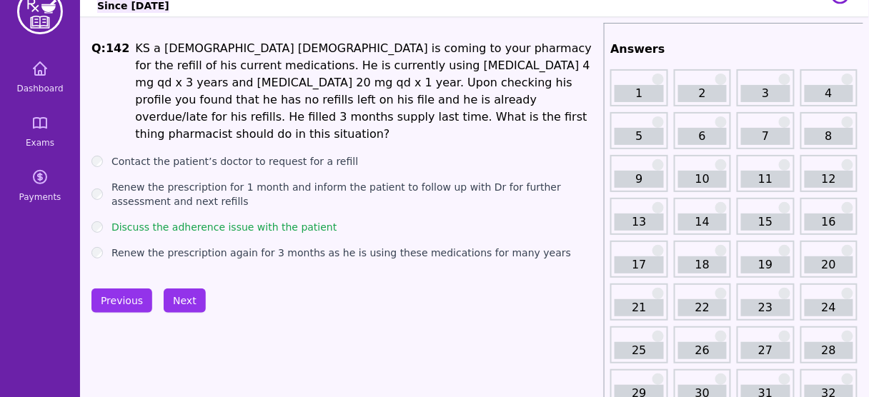
click at [254, 220] on label "Discuss the adherence issue with the patient" at bounding box center [223, 227] width 225 height 14
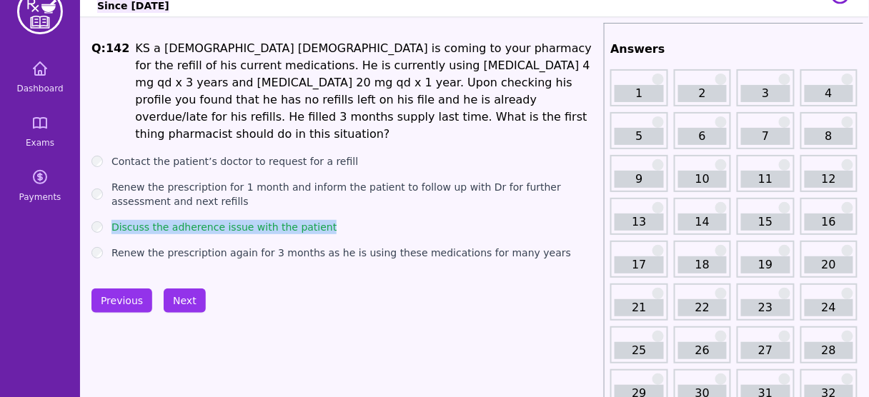
click at [254, 220] on label "Discuss the adherence issue with the patient" at bounding box center [223, 227] width 225 height 14
click at [172, 92] on li "KS a 33 years old male is coming to your pharmacy for the refill of his current…" at bounding box center [366, 91] width 463 height 103
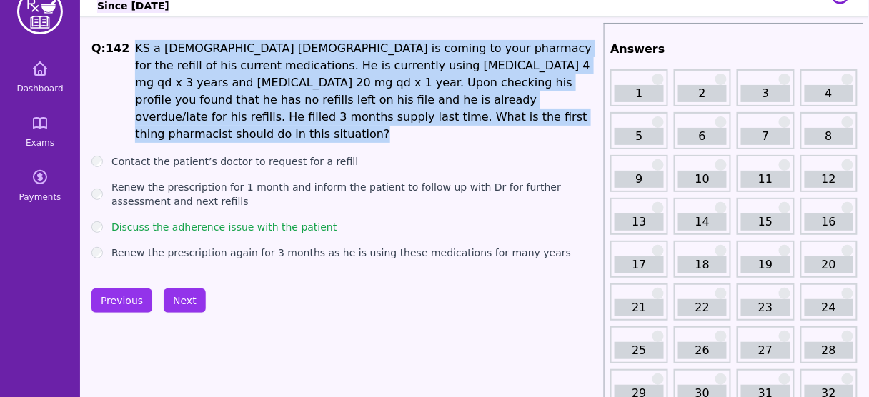
click at [172, 92] on li "KS a 33 years old male is coming to your pharmacy for the refill of his current…" at bounding box center [366, 91] width 463 height 103
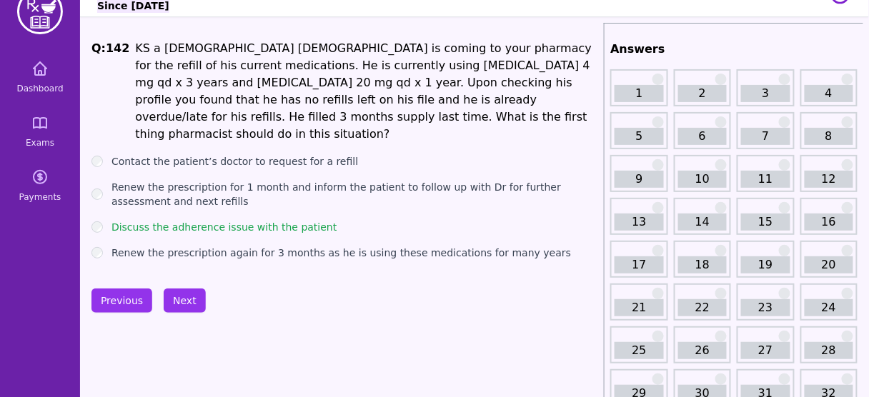
click at [274, 180] on label "Renew the prescription for 1 month and inform the patient to follow up with Dr …" at bounding box center [354, 194] width 487 height 29
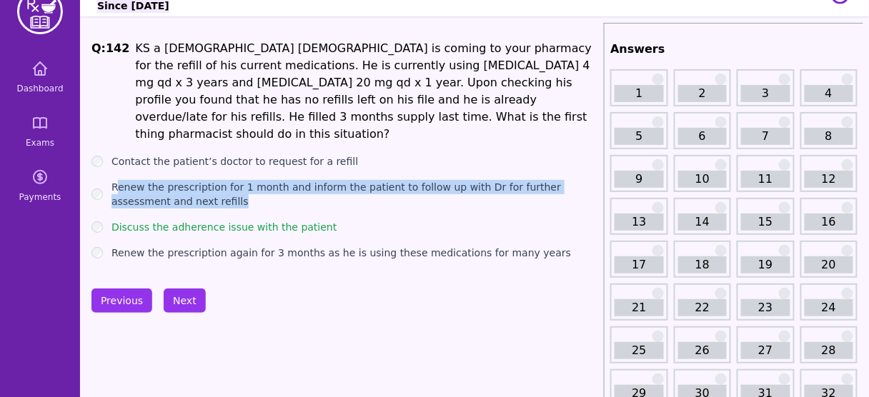
drag, startPoint x: 165, startPoint y: 186, endPoint x: 115, endPoint y: 152, distance: 60.2
click at [115, 154] on ul "Contact the patient’s doctor to request for a refill Renew the prescription for…" at bounding box center [344, 207] width 507 height 106
click at [175, 291] on button "Next" at bounding box center [185, 301] width 42 height 24
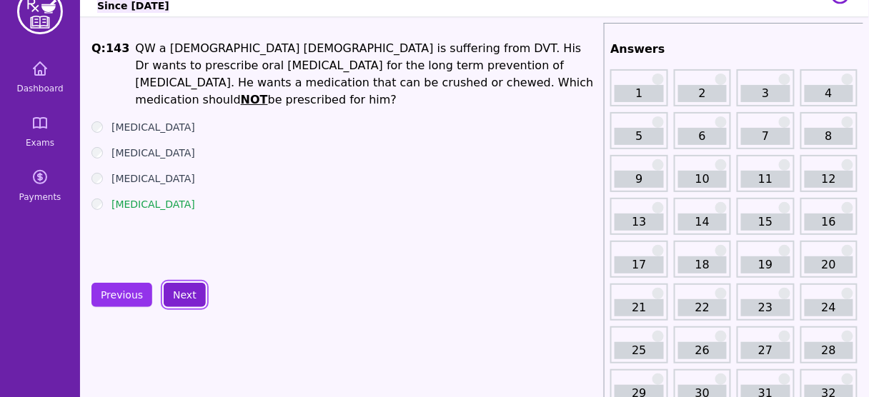
click at [187, 288] on button "Next" at bounding box center [185, 295] width 42 height 24
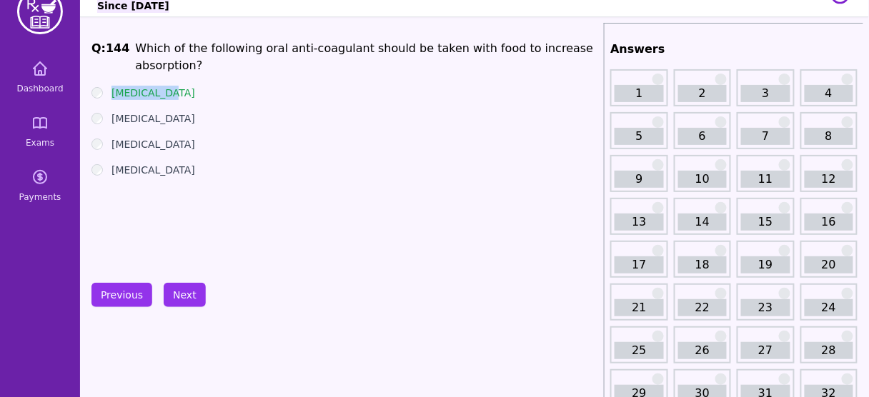
drag, startPoint x: 179, startPoint y: 73, endPoint x: 110, endPoint y: 69, distance: 68.7
click at [110, 86] on div "Rivaroxaban" at bounding box center [344, 93] width 507 height 14
click at [150, 86] on label "Rivaroxaban" at bounding box center [153, 93] width 84 height 14
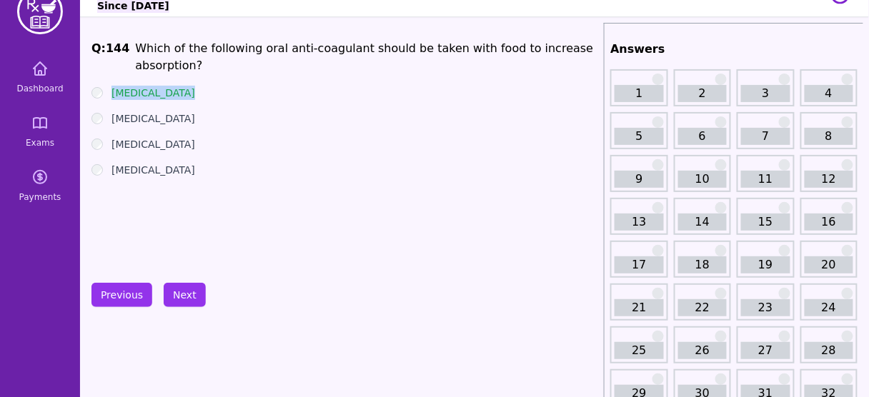
click at [150, 86] on label "Rivaroxaban" at bounding box center [153, 93] width 84 height 14
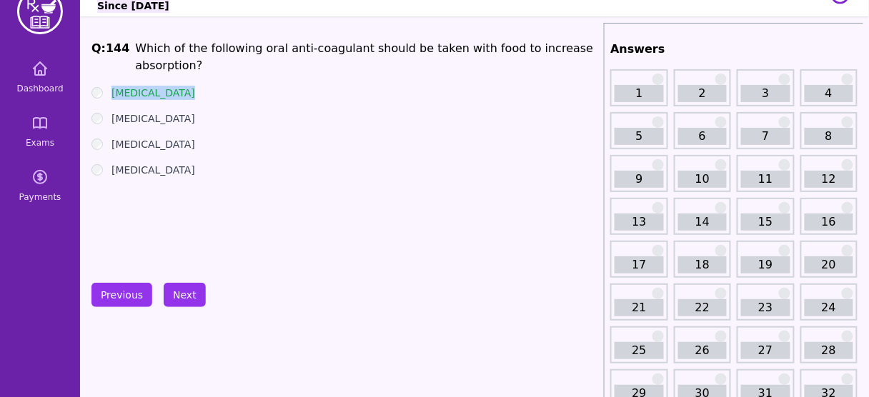
click at [150, 86] on label "Rivaroxaban" at bounding box center [153, 93] width 84 height 14
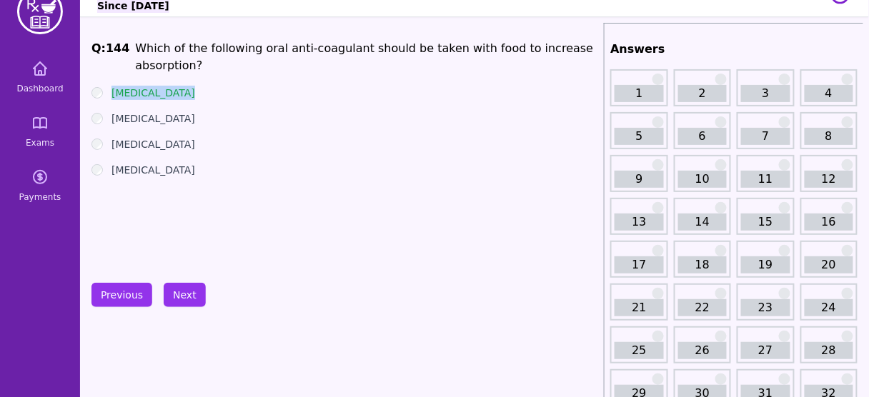
click at [150, 86] on label "Rivaroxaban" at bounding box center [153, 93] width 84 height 14
click at [111, 144] on ul "Rivaroxaban Apixaban Warfarin Dabigatran" at bounding box center [344, 131] width 507 height 91
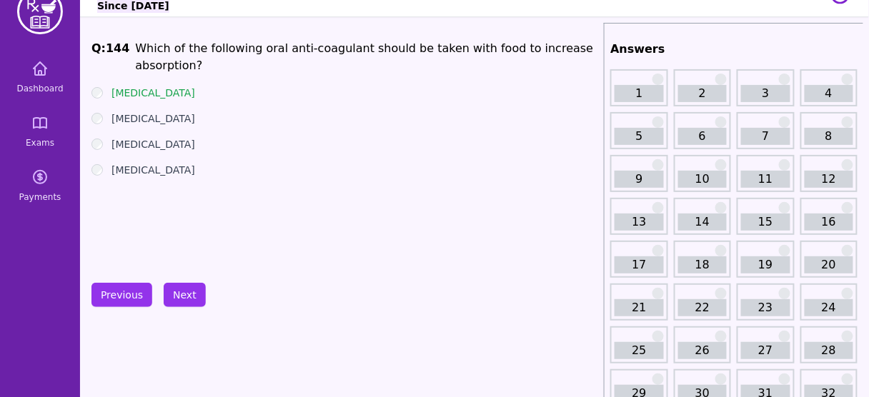
click at [512, 53] on li "Which of the following oral anti-coagulant should be taken with food to increas…" at bounding box center [366, 57] width 463 height 34
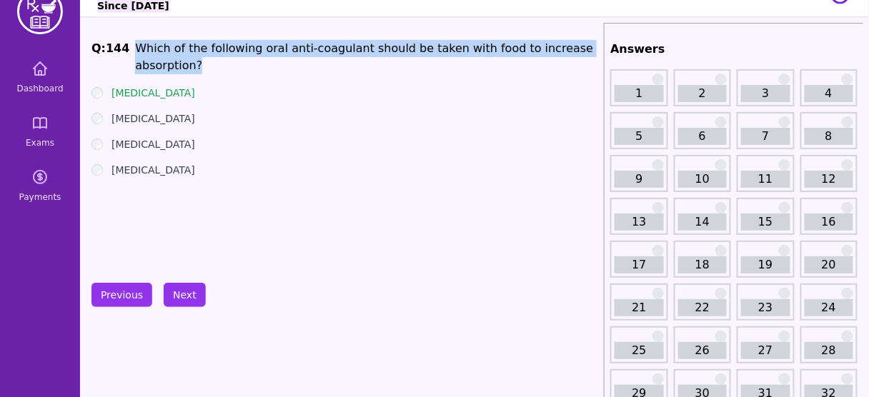
click at [512, 53] on li "Which of the following oral anti-coagulant should be taken with food to increas…" at bounding box center [366, 57] width 463 height 34
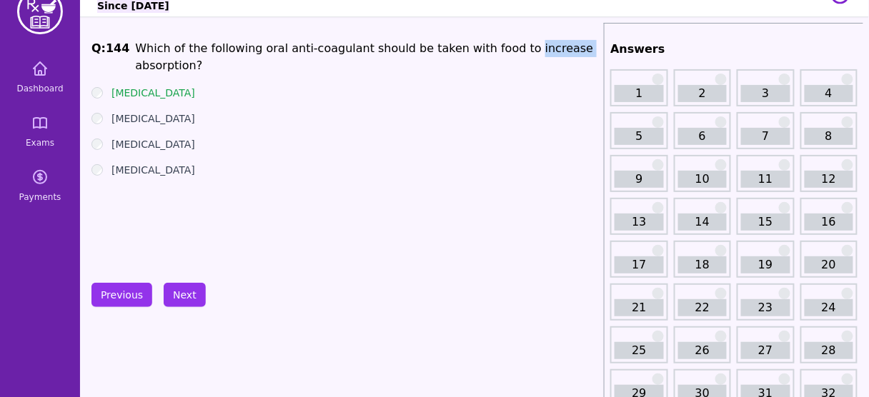
click at [512, 53] on li "Which of the following oral anti-coagulant should be taken with food to increas…" at bounding box center [366, 57] width 463 height 34
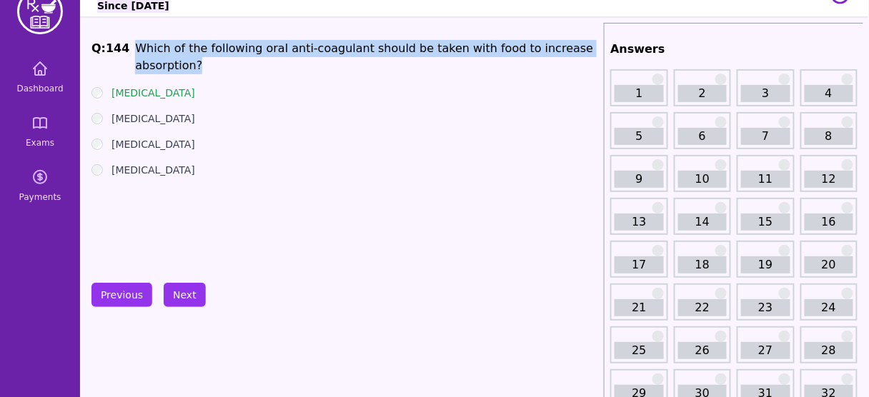
click at [512, 53] on li "Which of the following oral anti-coagulant should be taken with food to increas…" at bounding box center [366, 57] width 463 height 34
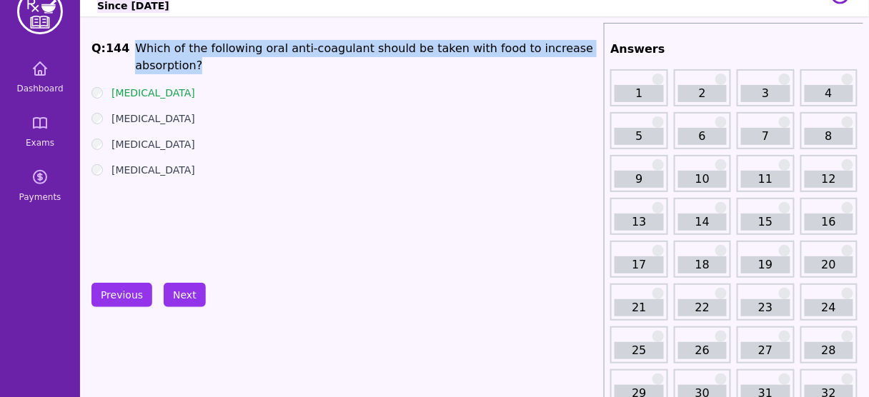
click at [512, 53] on li "Which of the following oral anti-coagulant should be taken with food to increas…" at bounding box center [366, 57] width 463 height 34
click at [557, 51] on li "Which of the following oral anti-coagulant should be taken with food to increas…" at bounding box center [366, 57] width 463 height 34
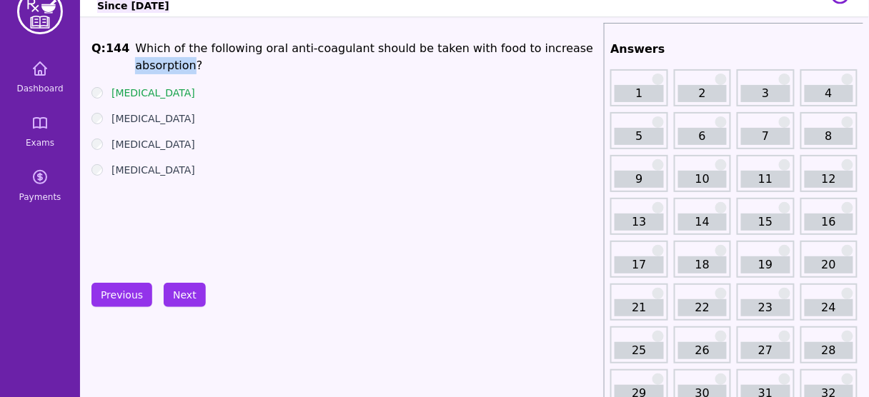
click at [557, 51] on li "Which of the following oral anti-coagulant should be taken with food to increas…" at bounding box center [366, 57] width 463 height 34
click at [179, 163] on div "Dabigatran" at bounding box center [344, 170] width 507 height 14
click at [176, 289] on button "Next" at bounding box center [185, 295] width 42 height 24
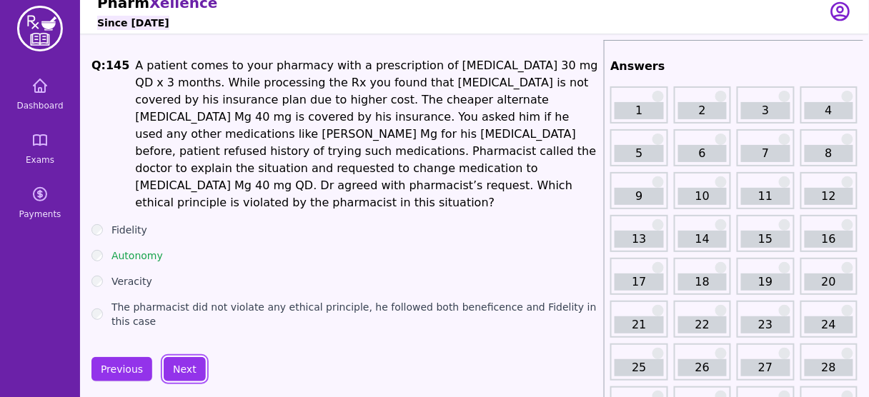
scroll to position [9, 0]
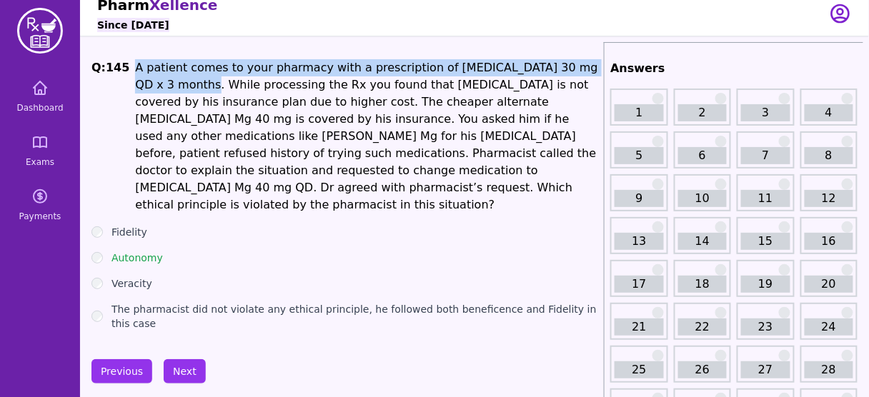
drag, startPoint x: 121, startPoint y: 63, endPoint x: 133, endPoint y: 77, distance: 18.3
click at [133, 77] on span "Q: 145 A patient comes to your pharmacy with a prescription of Lansoprazole 30 …" at bounding box center [344, 136] width 507 height 154
click at [135, 77] on p "A patient comes to your pharmacy with a prescription of Lansoprazole 30 mg QD x…" at bounding box center [366, 136] width 463 height 154
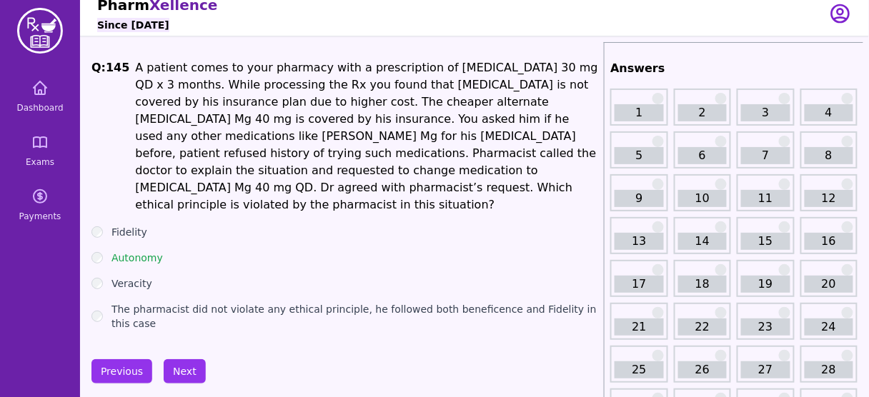
click at [135, 77] on p "A patient comes to your pharmacy with a prescription of Lansoprazole 30 mg QD x…" at bounding box center [366, 136] width 463 height 154
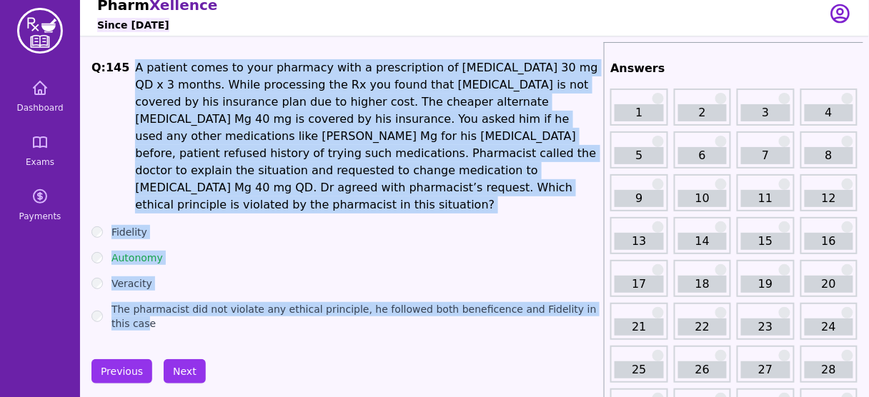
drag, startPoint x: 126, startPoint y: 72, endPoint x: 588, endPoint y: 294, distance: 513.0
click at [588, 294] on div "Q: 145 A patient comes to your pharmacy with a prescription of Lansoprazole 30 …" at bounding box center [344, 195] width 507 height 272
copy div "A patient comes to your pharmacy with a prescription of Lansoprazole 30 mg QD x…"
click at [244, 124] on p "A patient comes to your pharmacy with a prescription of Lansoprazole 30 mg QD x…" at bounding box center [366, 136] width 463 height 154
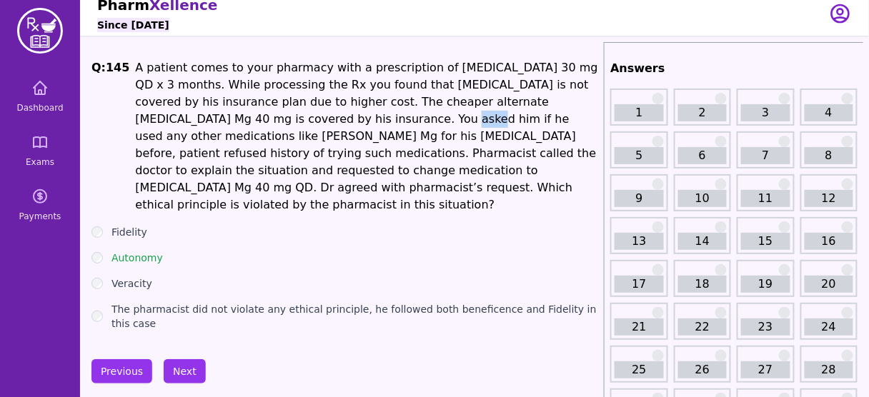
click at [244, 124] on p "A patient comes to your pharmacy with a prescription of Lansoprazole 30 mg QD x…" at bounding box center [366, 136] width 463 height 154
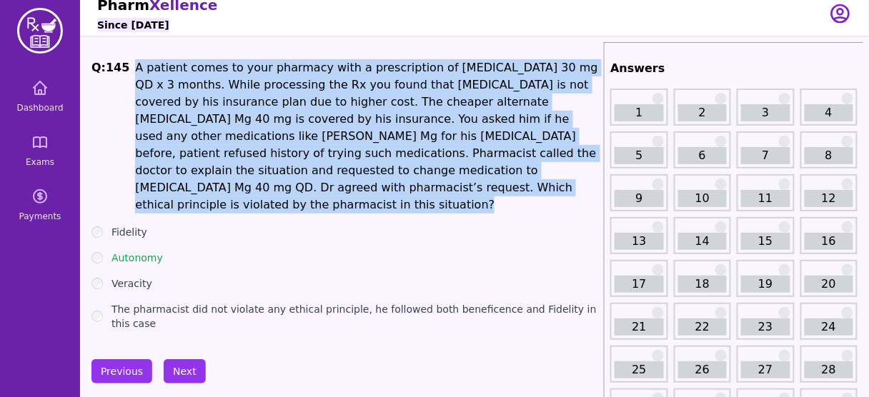
click at [244, 124] on p "A patient comes to your pharmacy with a prescription of Lansoprazole 30 mg QD x…" at bounding box center [366, 136] width 463 height 154
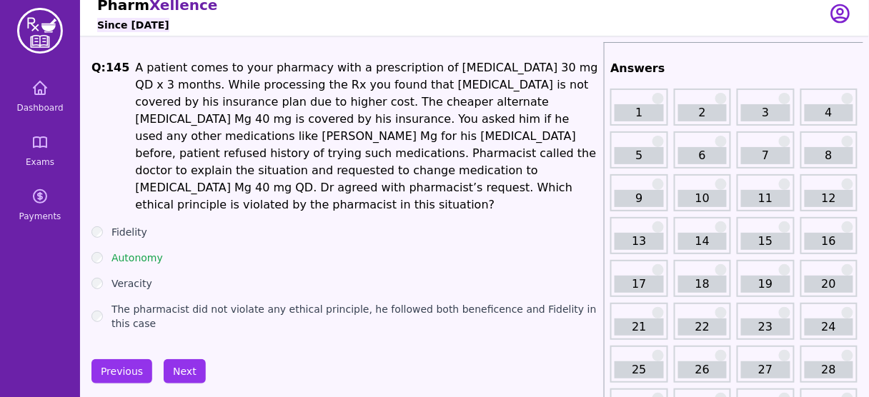
click at [244, 124] on p "A patient comes to your pharmacy with a prescription of Lansoprazole 30 mg QD x…" at bounding box center [366, 136] width 463 height 154
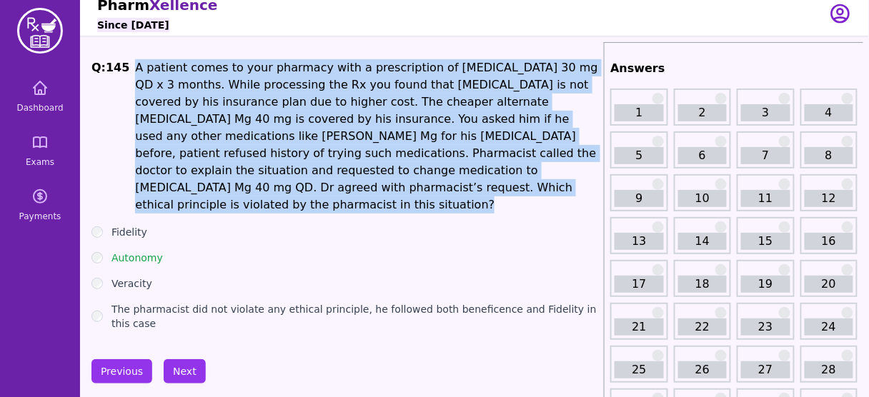
click at [244, 124] on p "A patient comes to your pharmacy with a prescription of Lansoprazole 30 mg QD x…" at bounding box center [366, 136] width 463 height 154
click at [382, 164] on p "A patient comes to your pharmacy with a prescription of Lansoprazole 30 mg QD x…" at bounding box center [366, 136] width 463 height 154
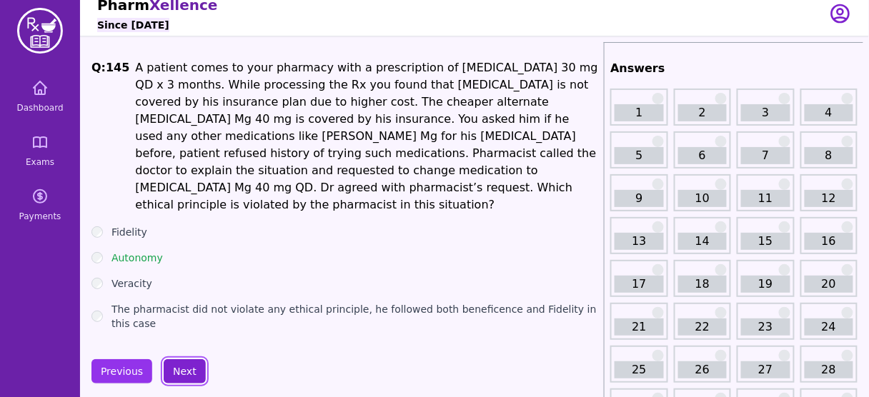
click at [193, 359] on button "Next" at bounding box center [185, 371] width 42 height 24
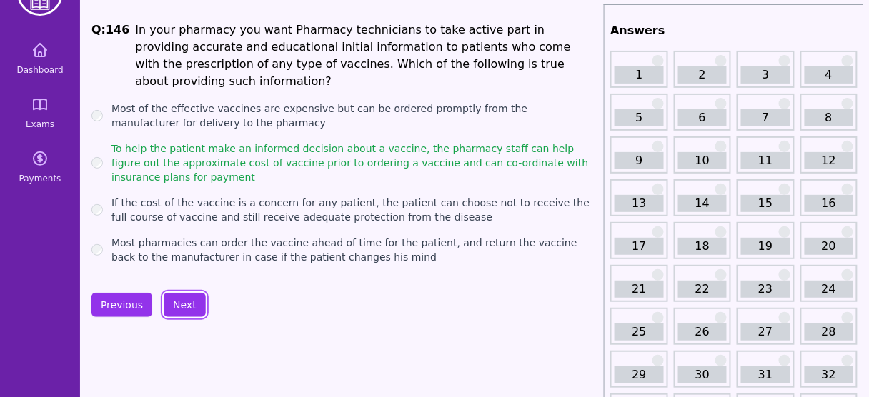
scroll to position [46, 0]
click at [167, 294] on button "Next" at bounding box center [185, 306] width 42 height 24
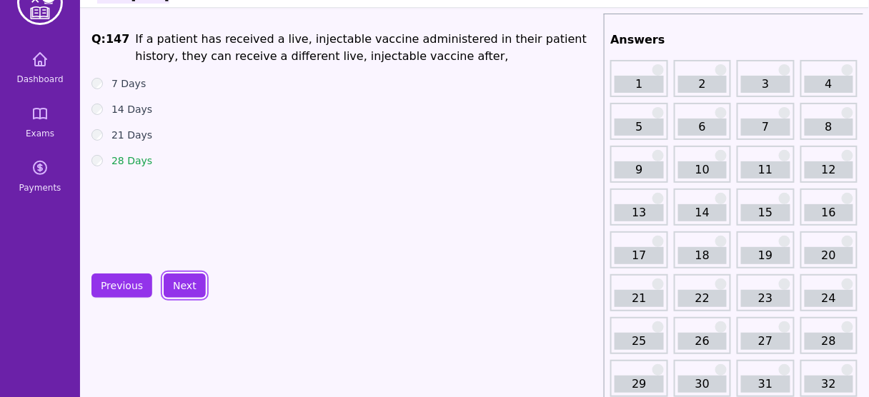
scroll to position [38, 0]
click at [186, 277] on button "Next" at bounding box center [185, 286] width 42 height 24
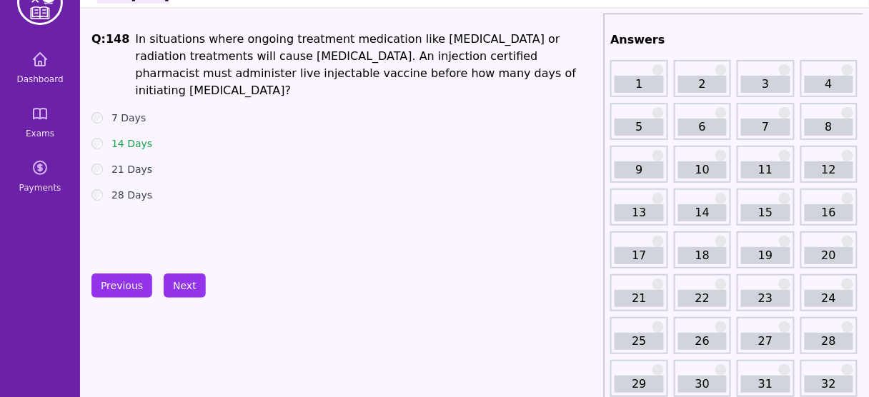
click at [96, 136] on div "14 Days" at bounding box center [344, 143] width 507 height 14
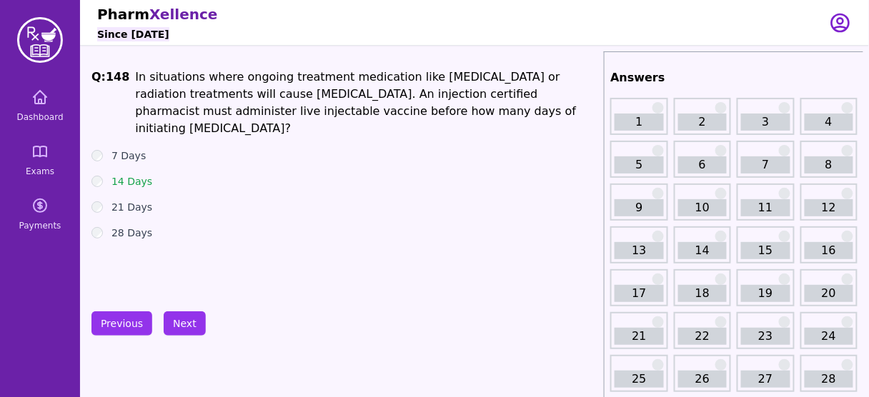
scroll to position [26, 0]
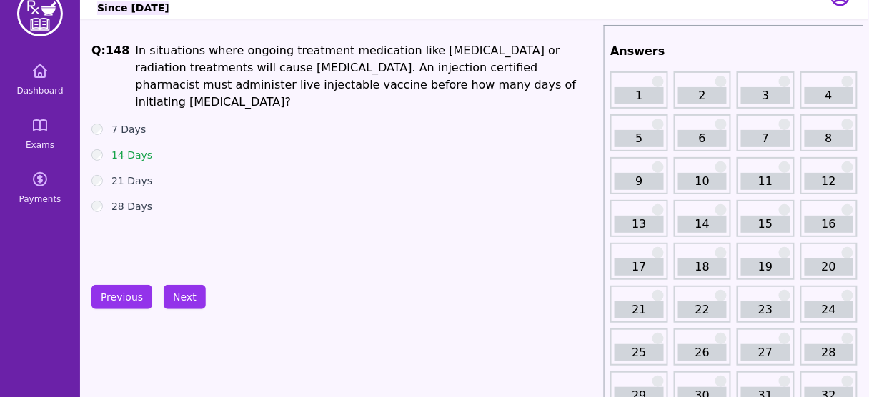
click at [353, 199] on div "Q: 148 In situations where ongoing treatment medication like Chemotherapy or ra…" at bounding box center [344, 149] width 507 height 214
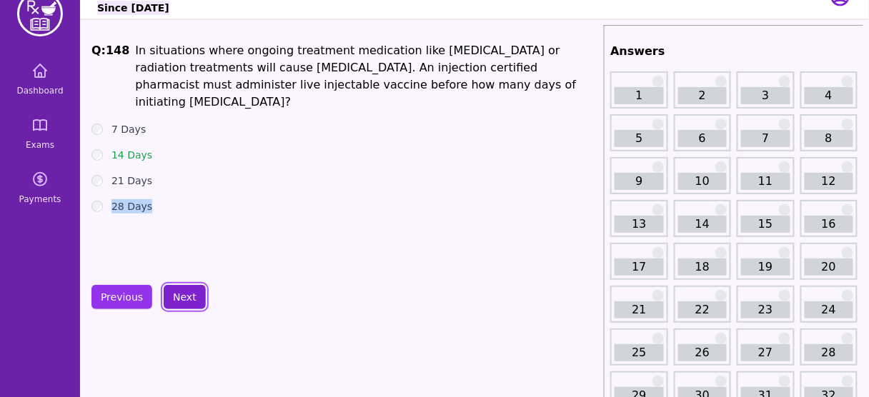
click at [179, 290] on button "Next" at bounding box center [185, 297] width 42 height 24
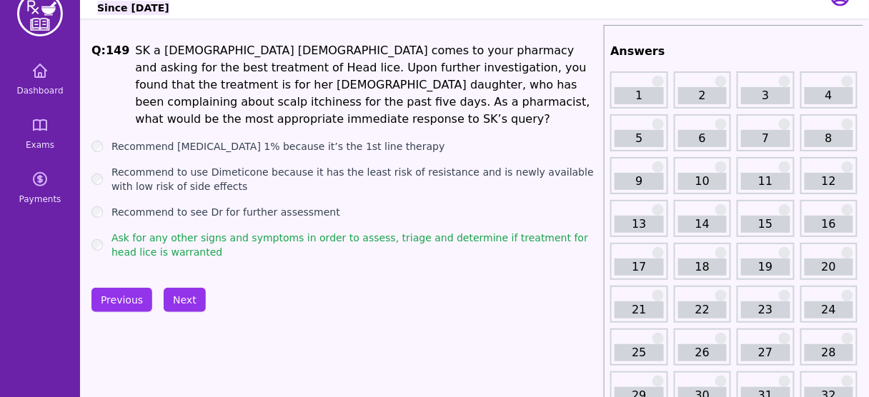
click at [192, 293] on button "Next" at bounding box center [185, 300] width 42 height 24
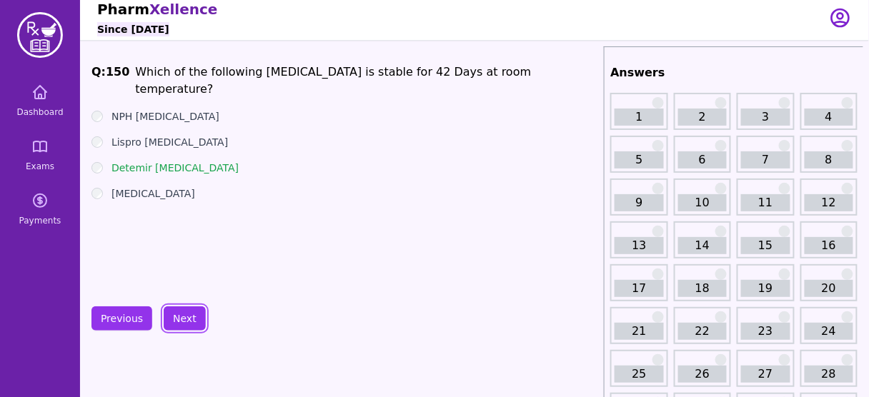
scroll to position [4, 0]
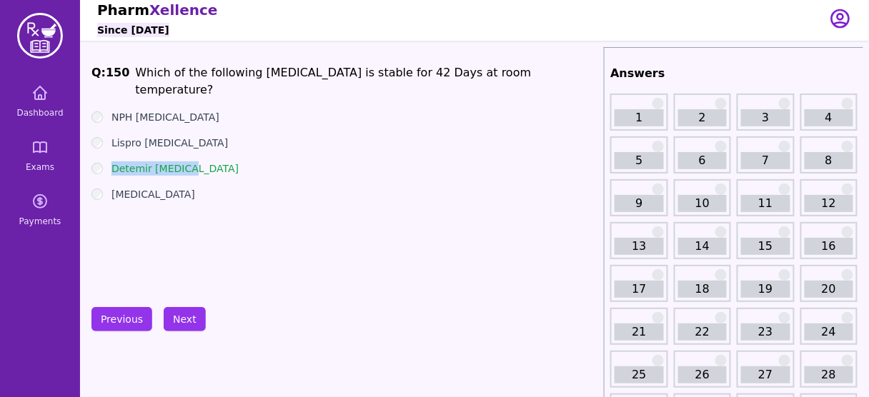
drag, startPoint x: 189, startPoint y: 149, endPoint x: 108, endPoint y: 146, distance: 80.8
click at [108, 161] on div "Detemir Insulin" at bounding box center [344, 168] width 507 height 14
copy label "Detemir Insulin"
click at [188, 317] on button "Next" at bounding box center [185, 319] width 42 height 24
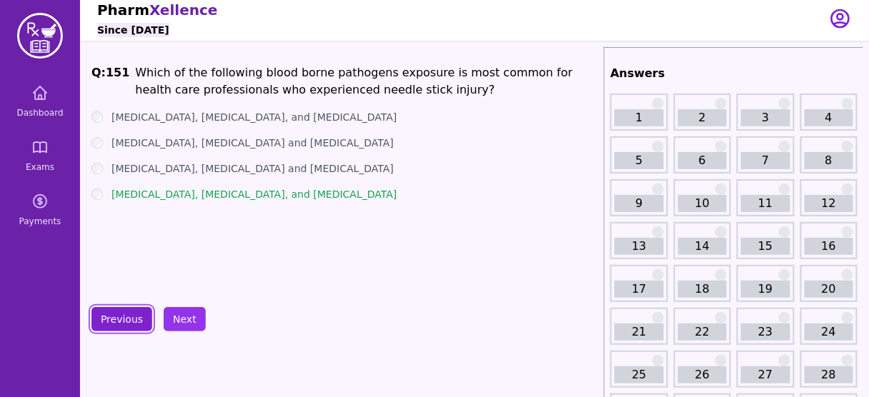
click at [130, 321] on button "Previous" at bounding box center [121, 319] width 61 height 24
